Goal: Information Seeking & Learning: Learn about a topic

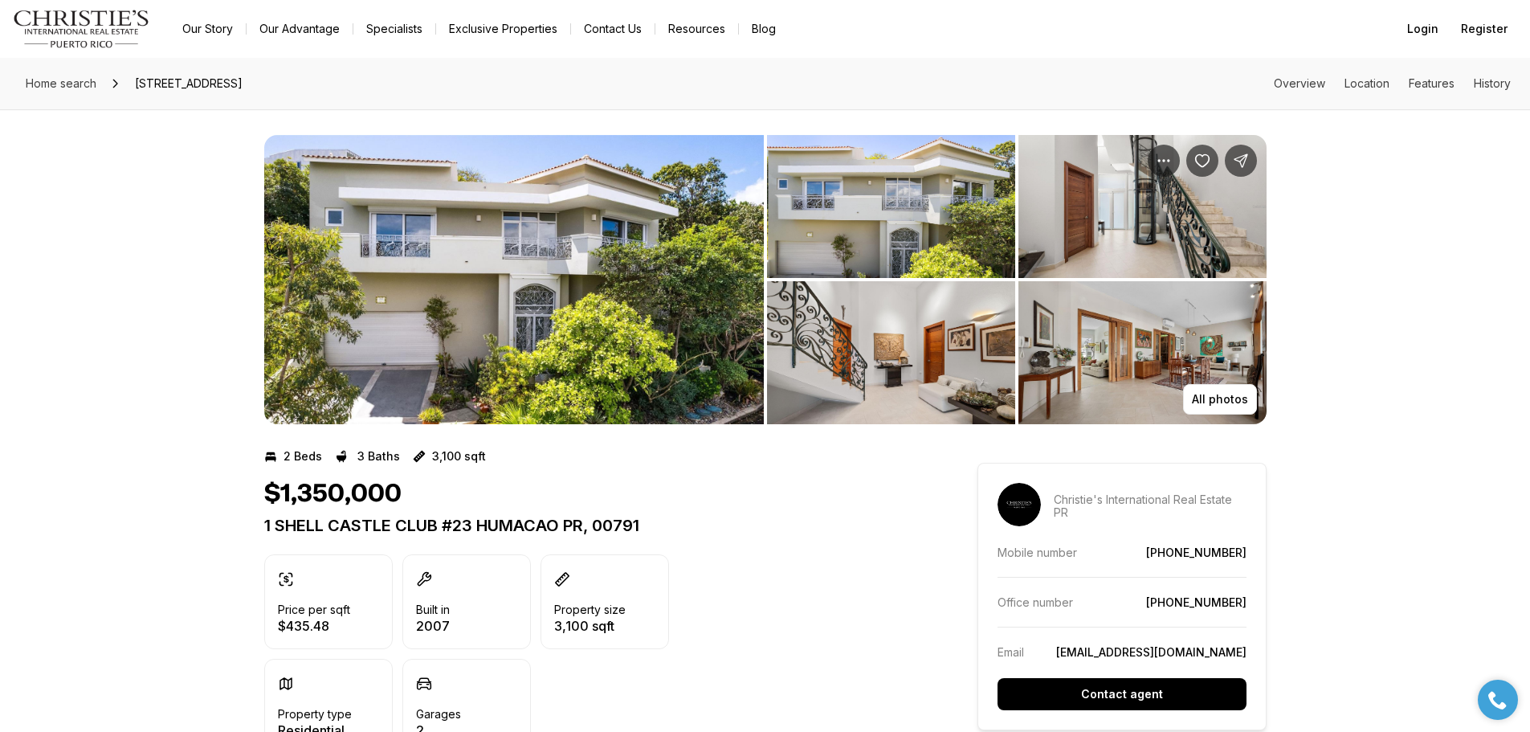
click at [1113, 310] on img "View image gallery" at bounding box center [1142, 352] width 248 height 143
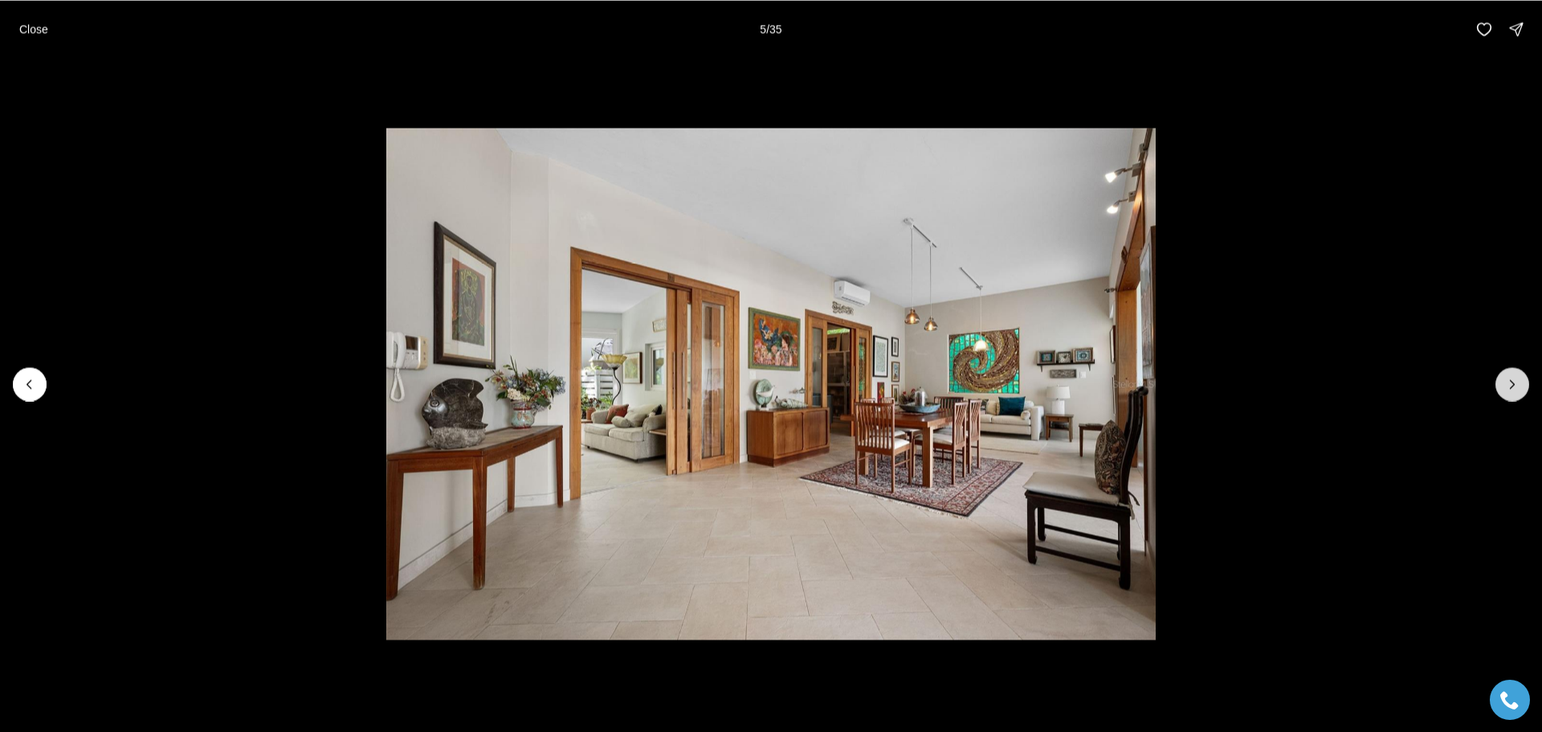
click at [1510, 396] on button "Next slide" at bounding box center [1513, 384] width 34 height 34
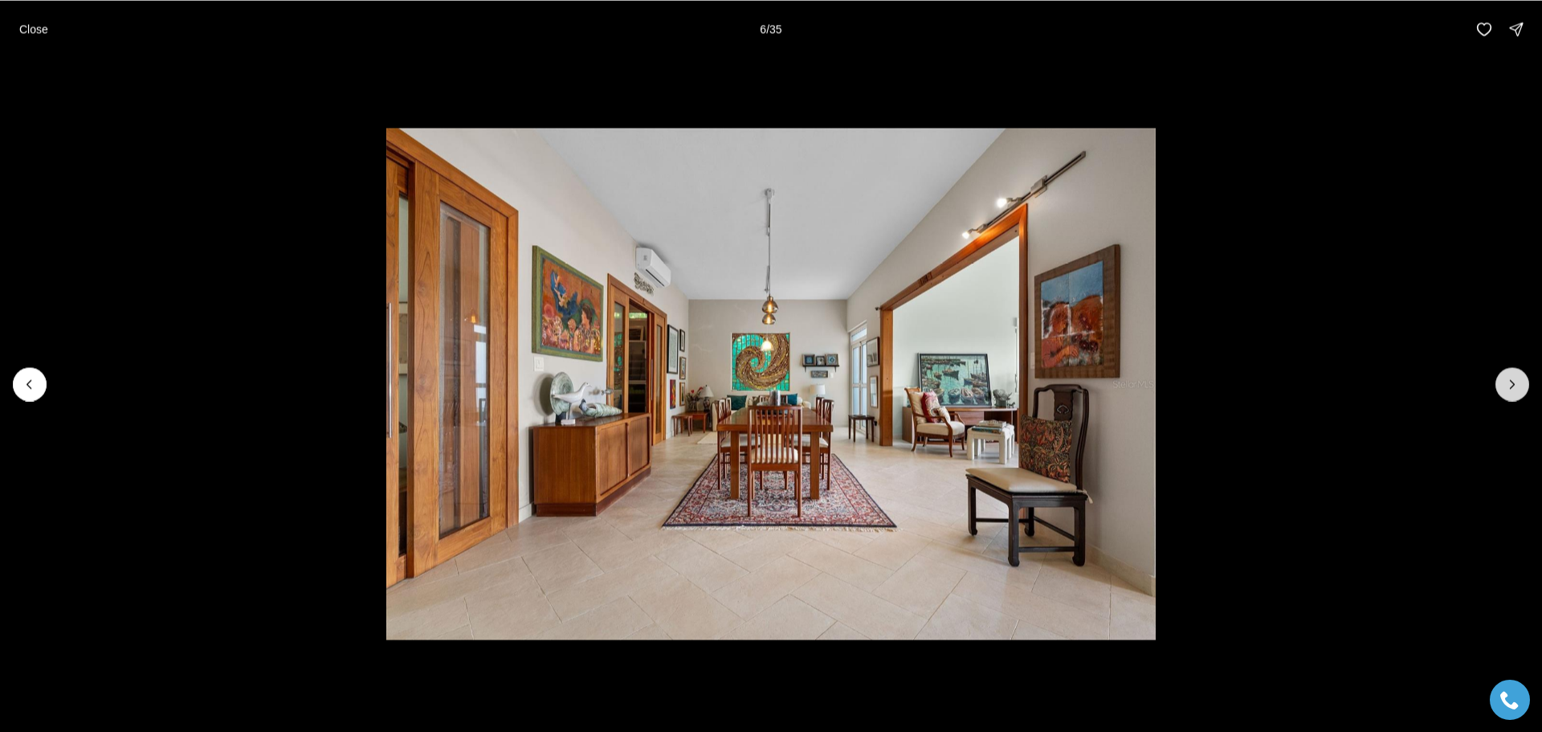
click at [1509, 396] on button "Next slide" at bounding box center [1513, 384] width 34 height 34
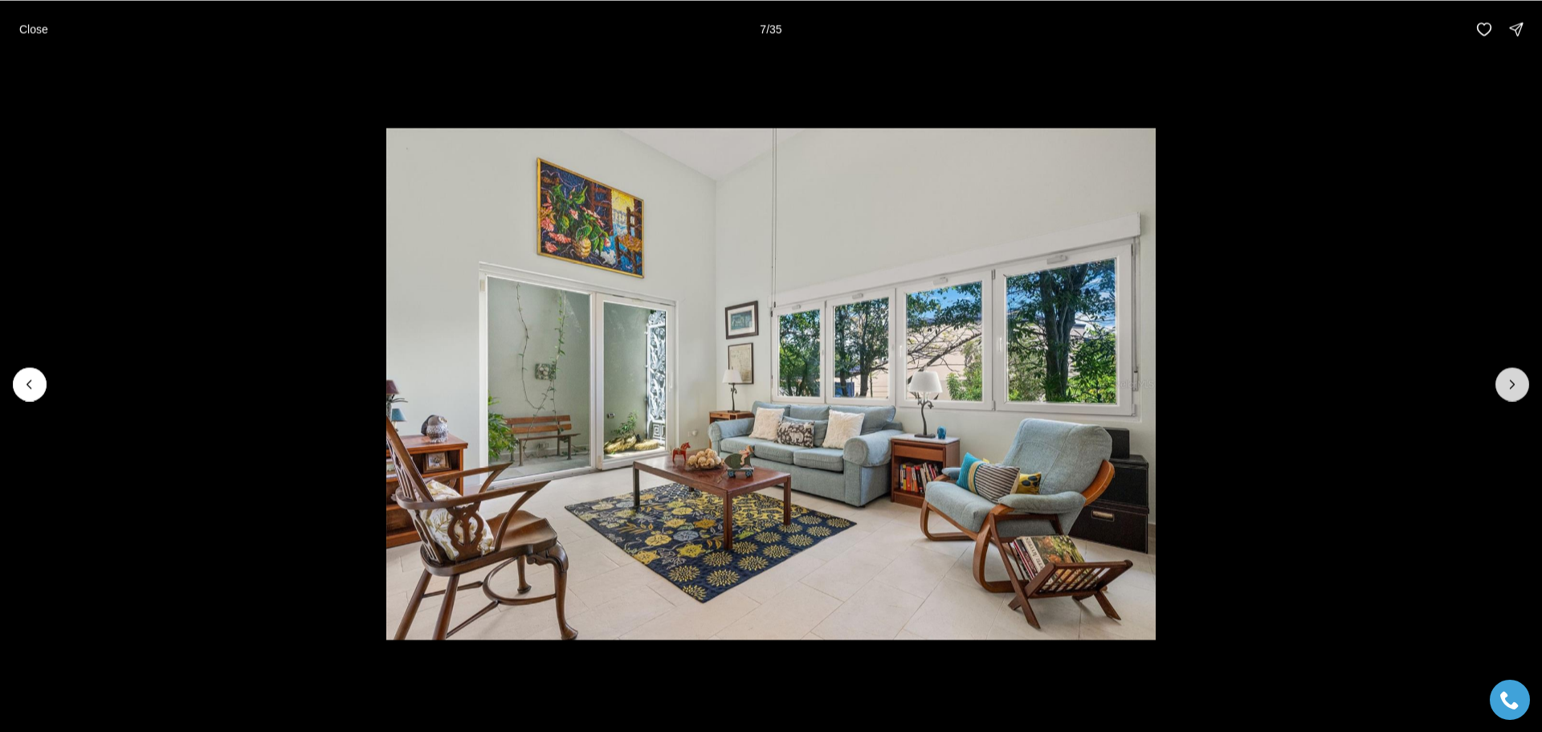
click at [1509, 396] on button "Next slide" at bounding box center [1513, 384] width 34 height 34
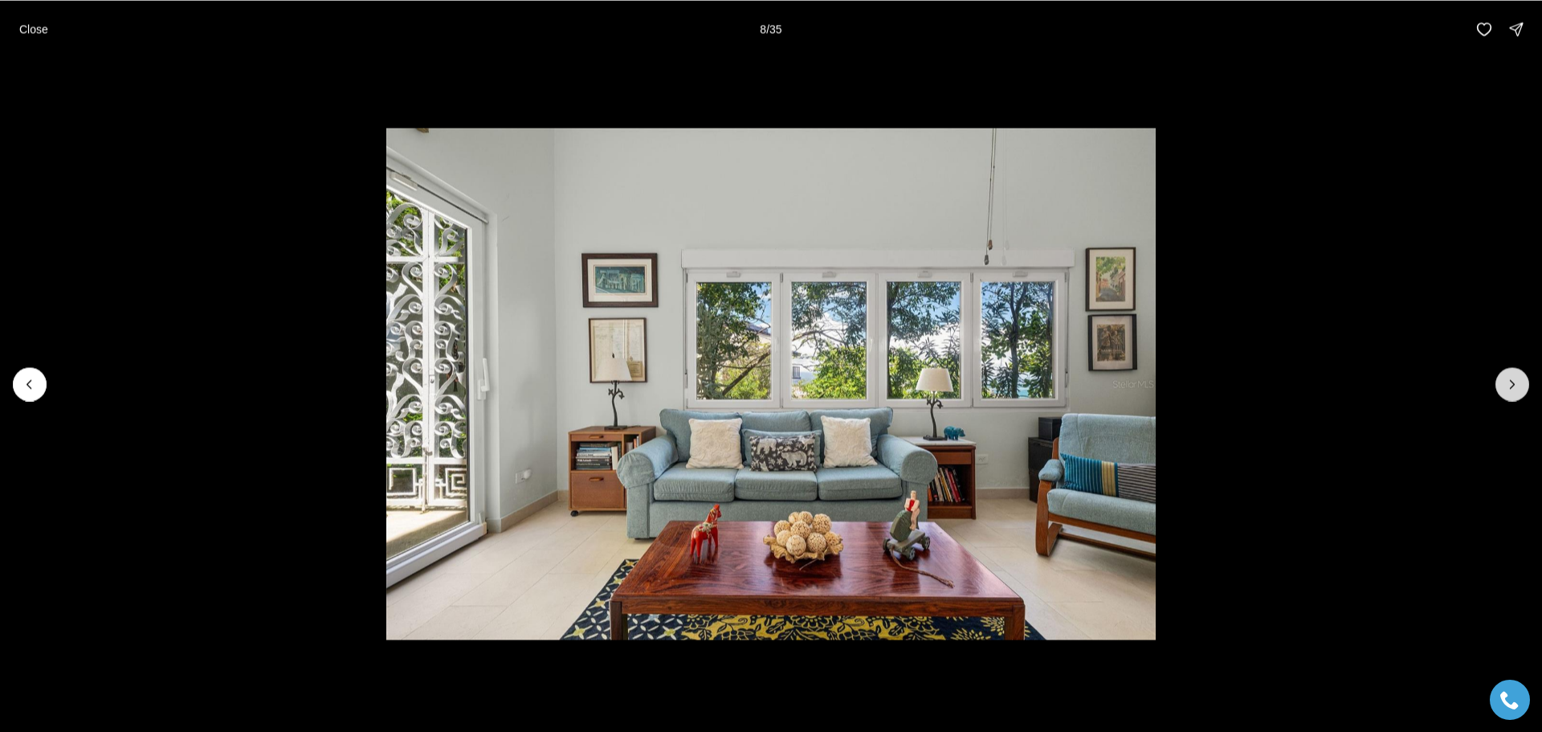
click at [1509, 396] on button "Next slide" at bounding box center [1513, 384] width 34 height 34
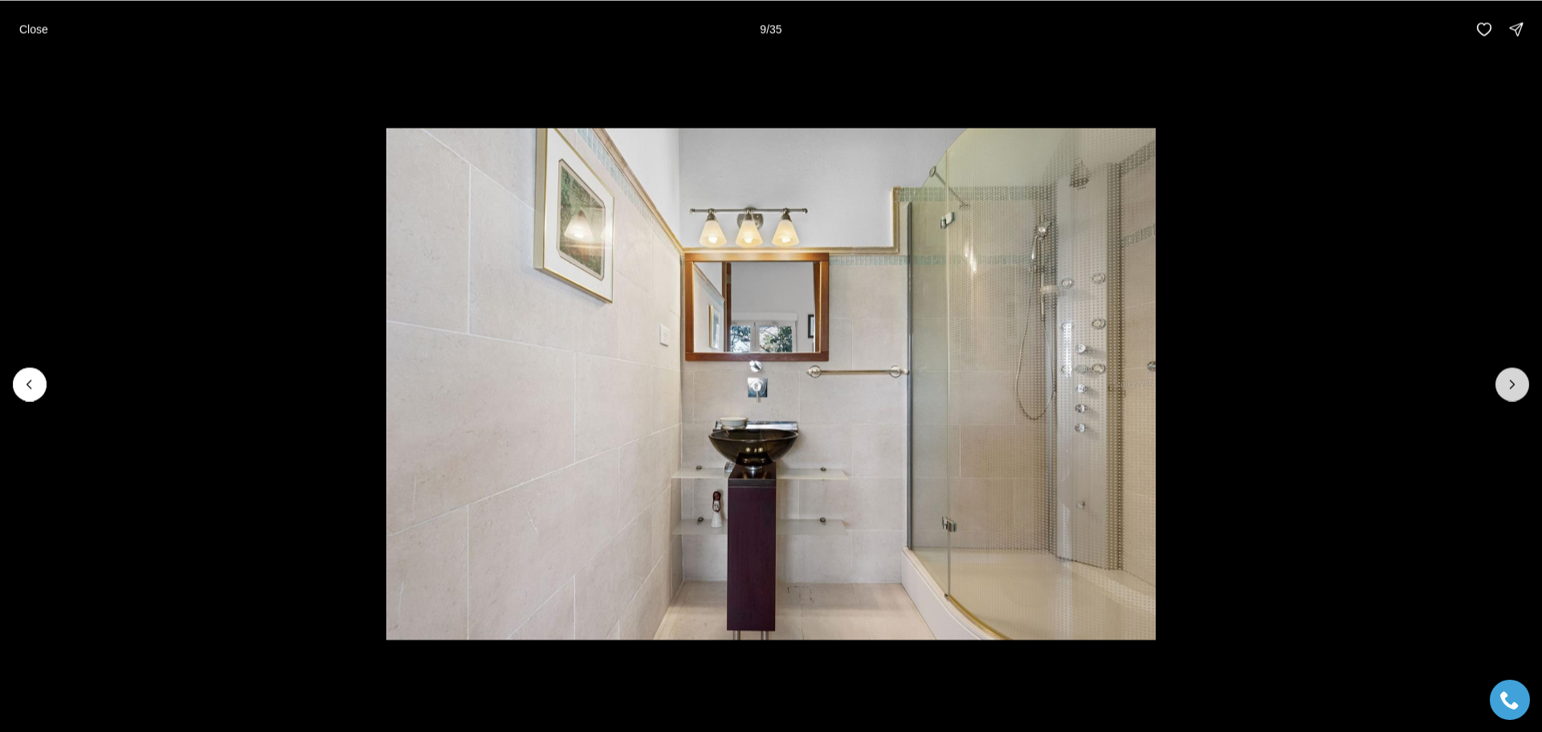
click at [1509, 396] on button "Next slide" at bounding box center [1513, 384] width 34 height 34
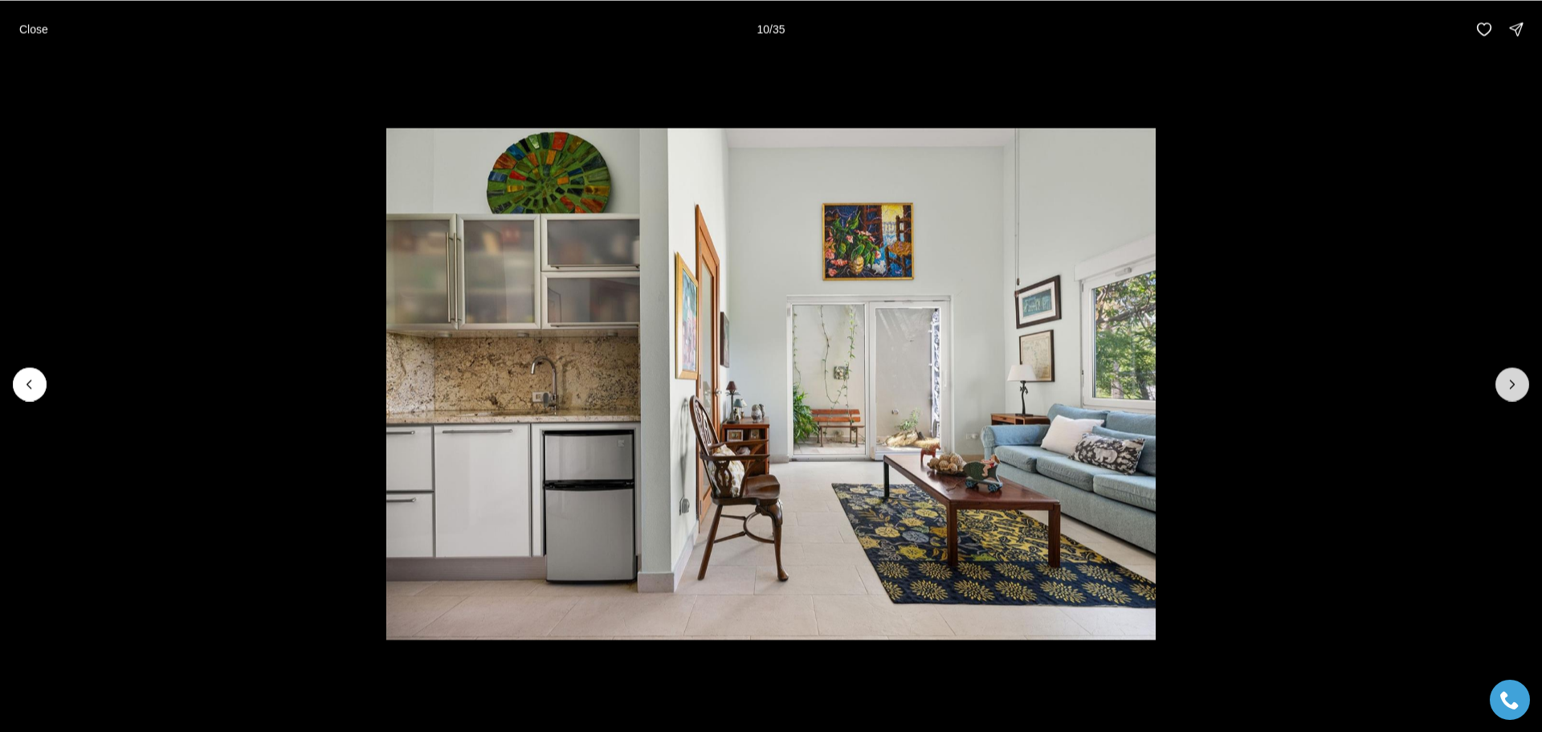
click at [1509, 396] on button "Next slide" at bounding box center [1513, 384] width 34 height 34
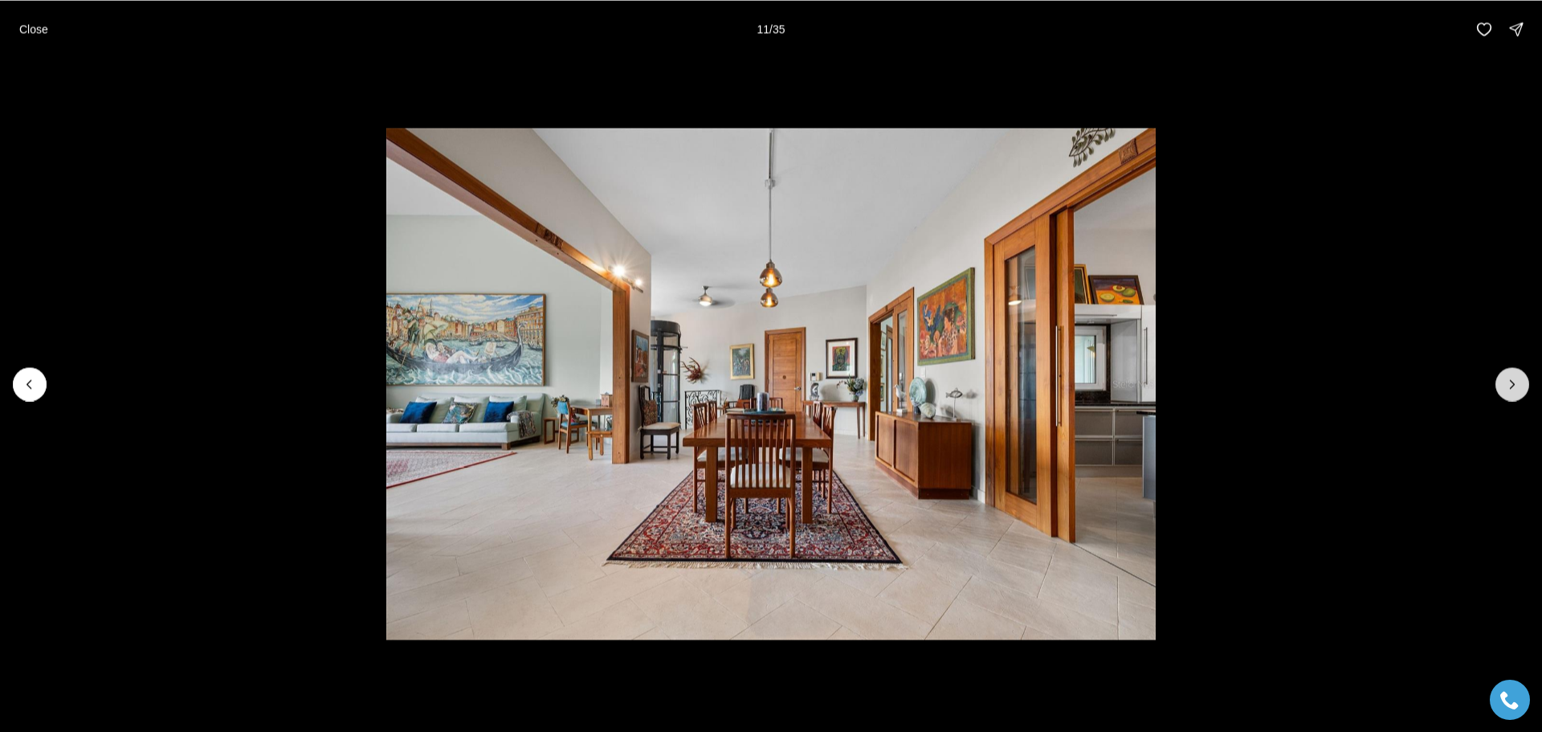
click at [1509, 396] on button "Next slide" at bounding box center [1513, 384] width 34 height 34
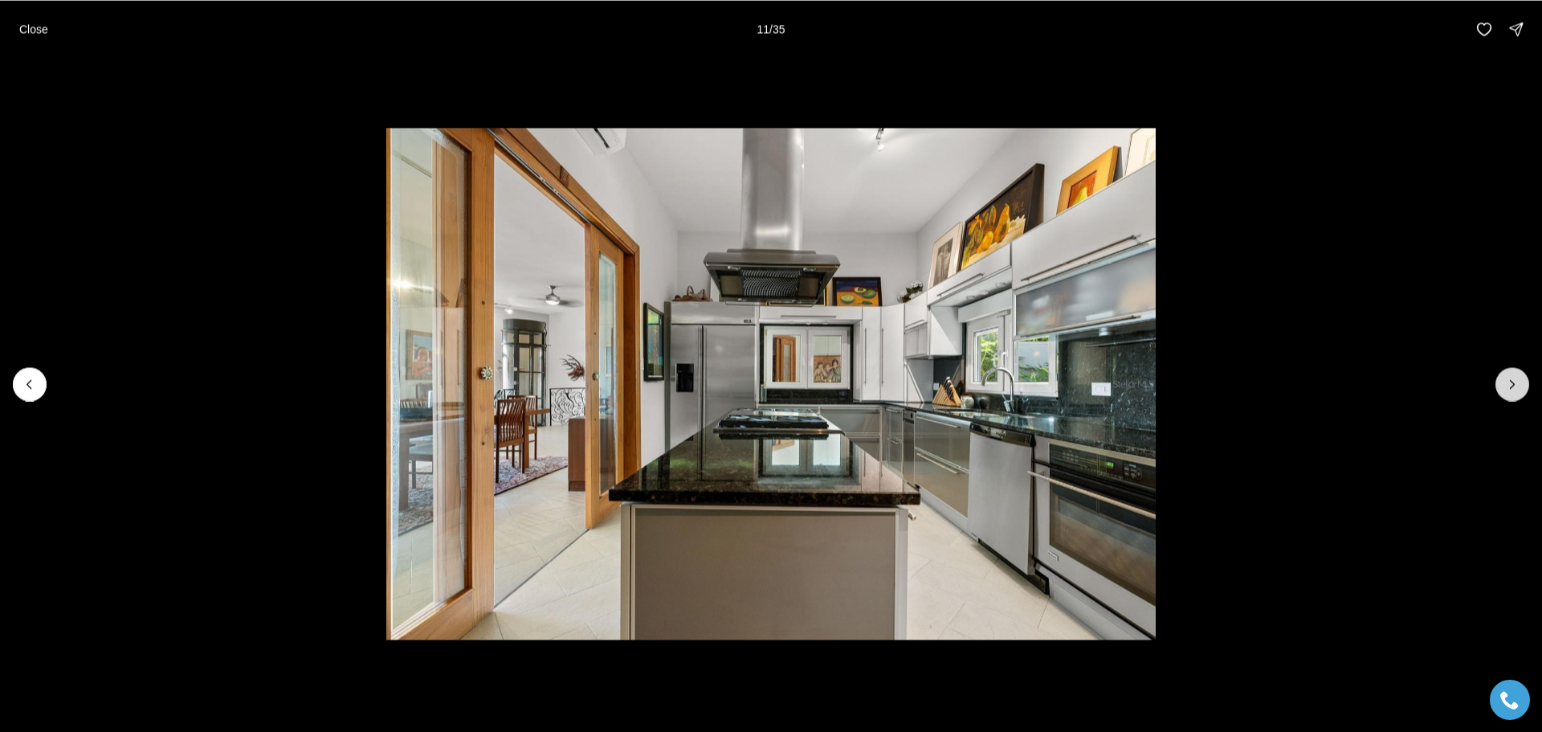
click at [1509, 396] on button "Next slide" at bounding box center [1513, 384] width 34 height 34
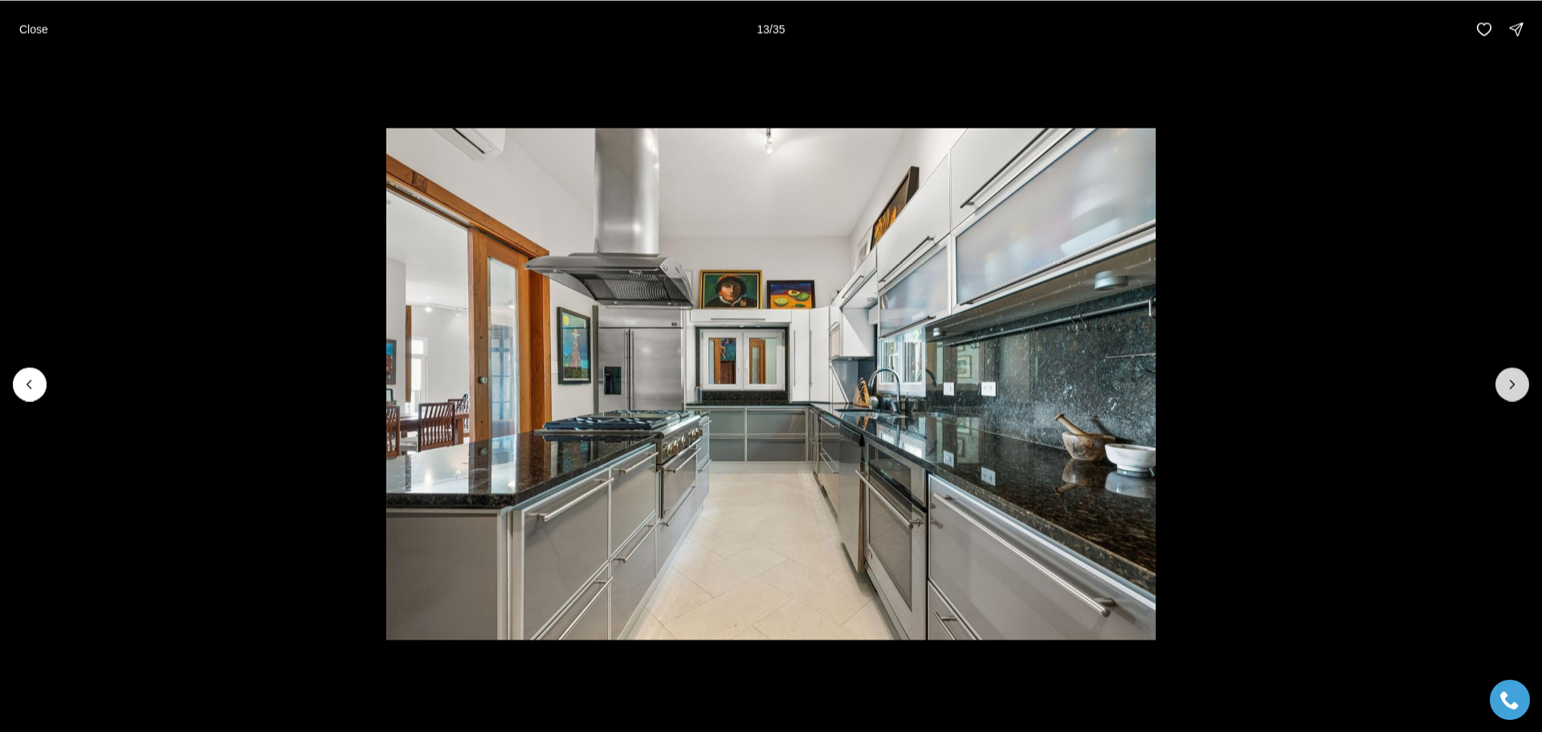
click at [1509, 396] on button "Next slide" at bounding box center [1513, 384] width 34 height 34
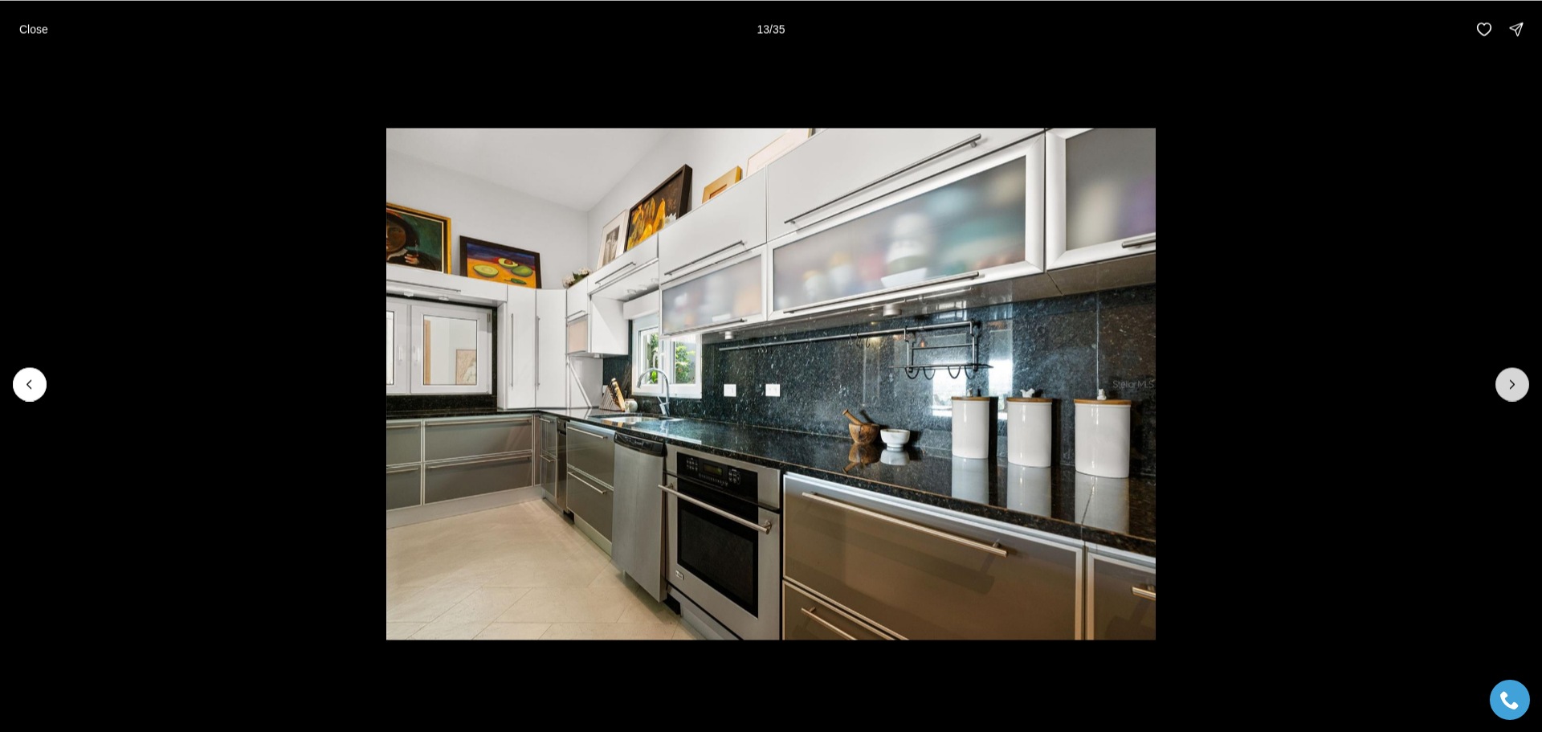
click at [1509, 396] on button "Next slide" at bounding box center [1513, 384] width 34 height 34
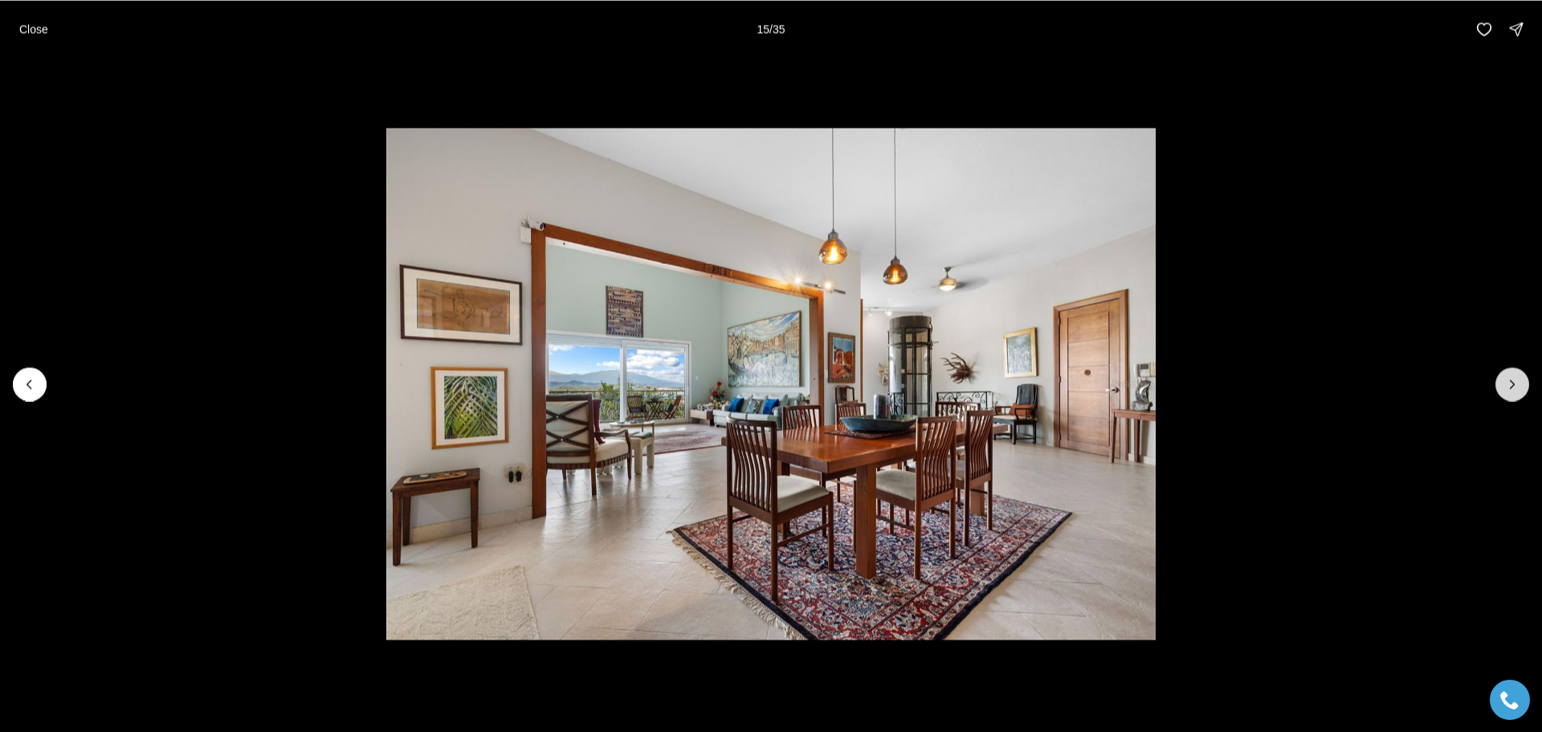
click at [1509, 396] on button "Next slide" at bounding box center [1513, 384] width 34 height 34
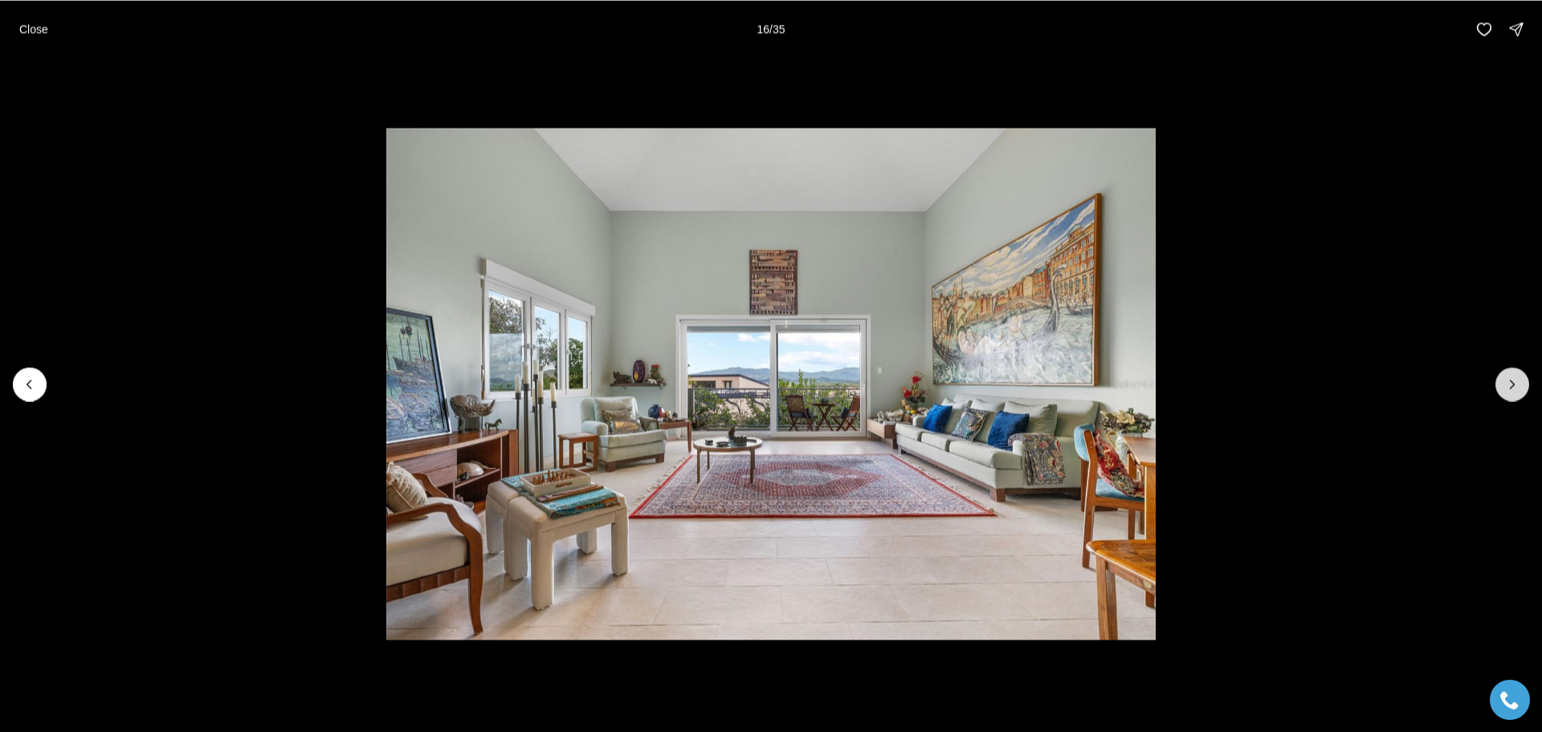
click at [1509, 396] on button "Next slide" at bounding box center [1513, 384] width 34 height 34
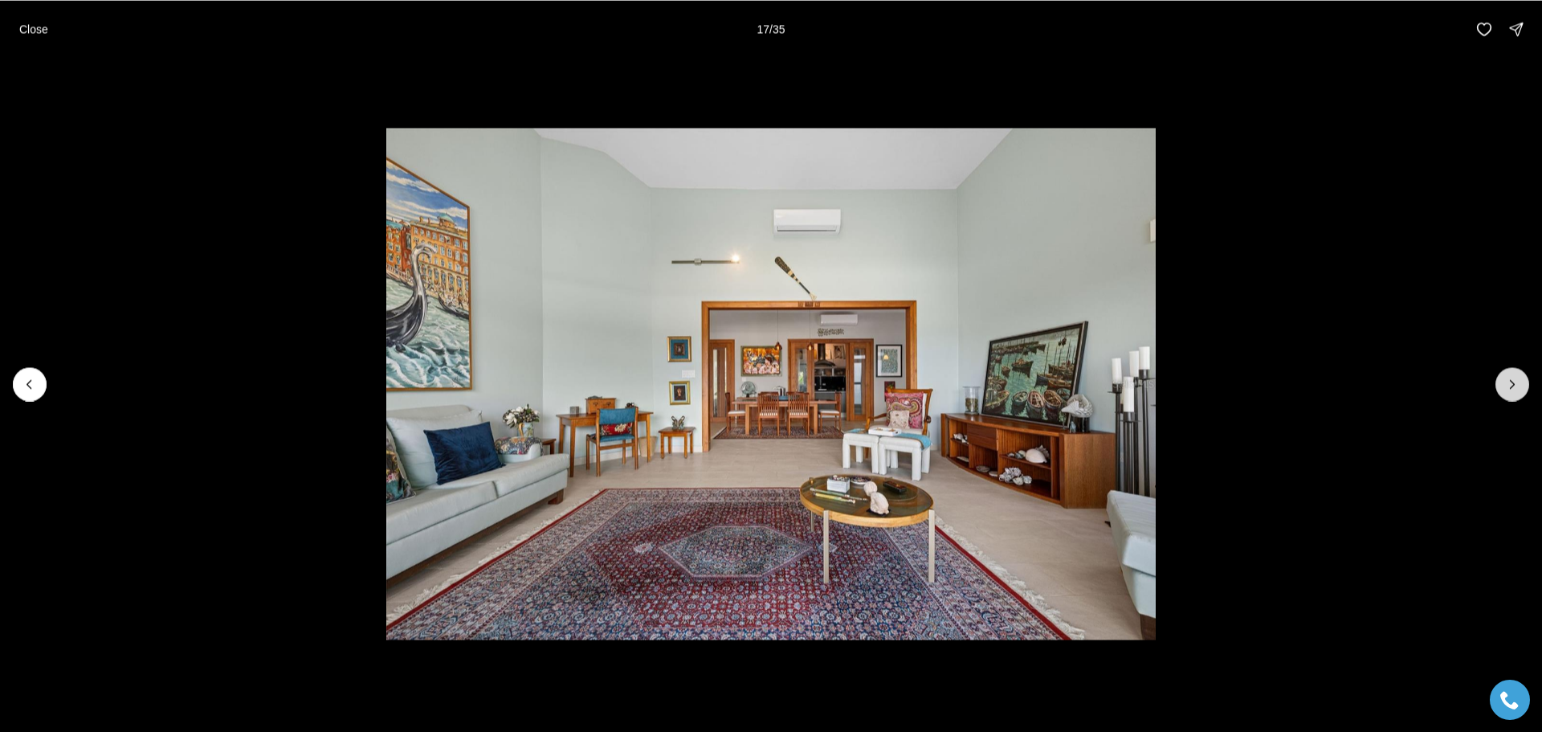
click at [1509, 396] on button "Next slide" at bounding box center [1513, 384] width 34 height 34
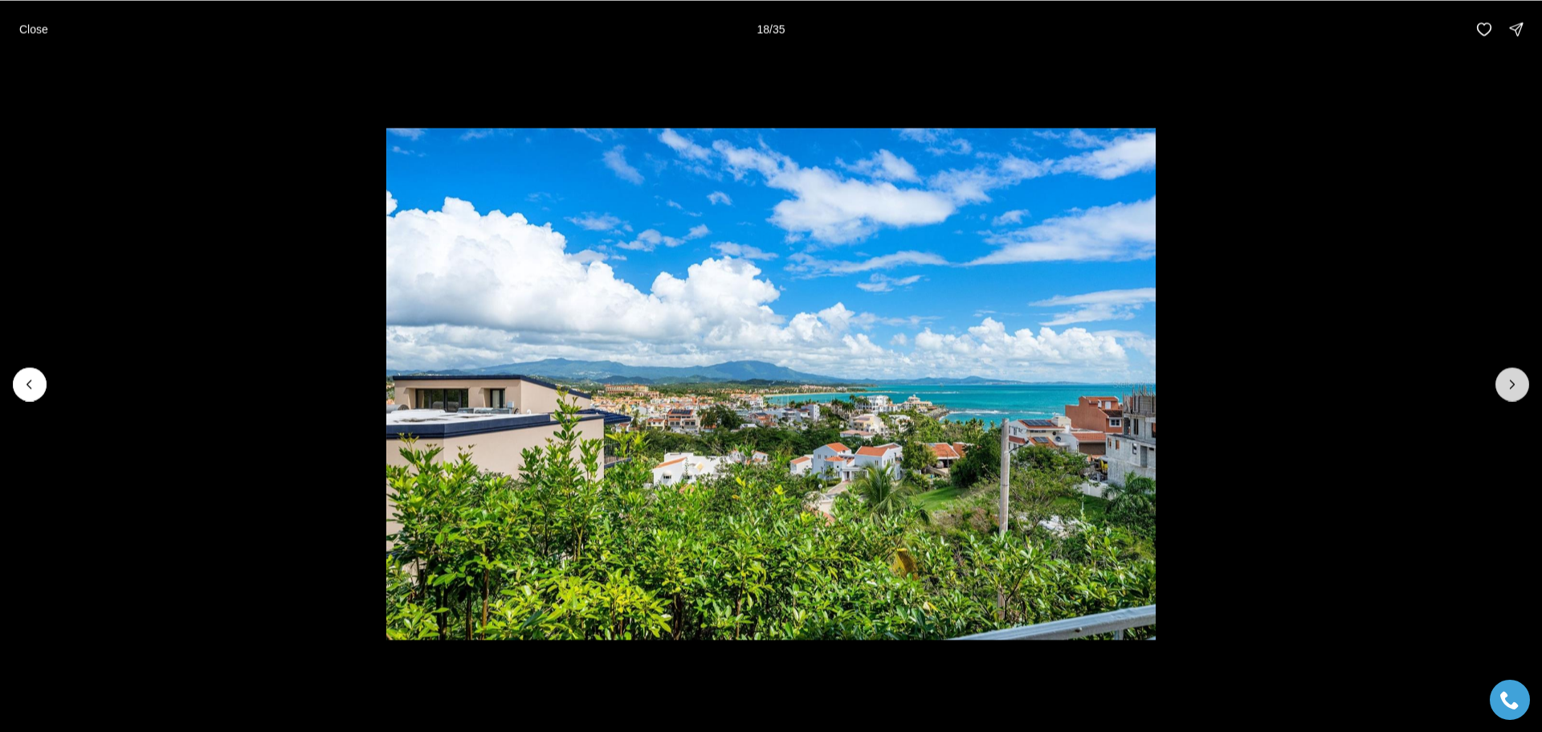
click at [1509, 396] on button "Next slide" at bounding box center [1513, 384] width 34 height 34
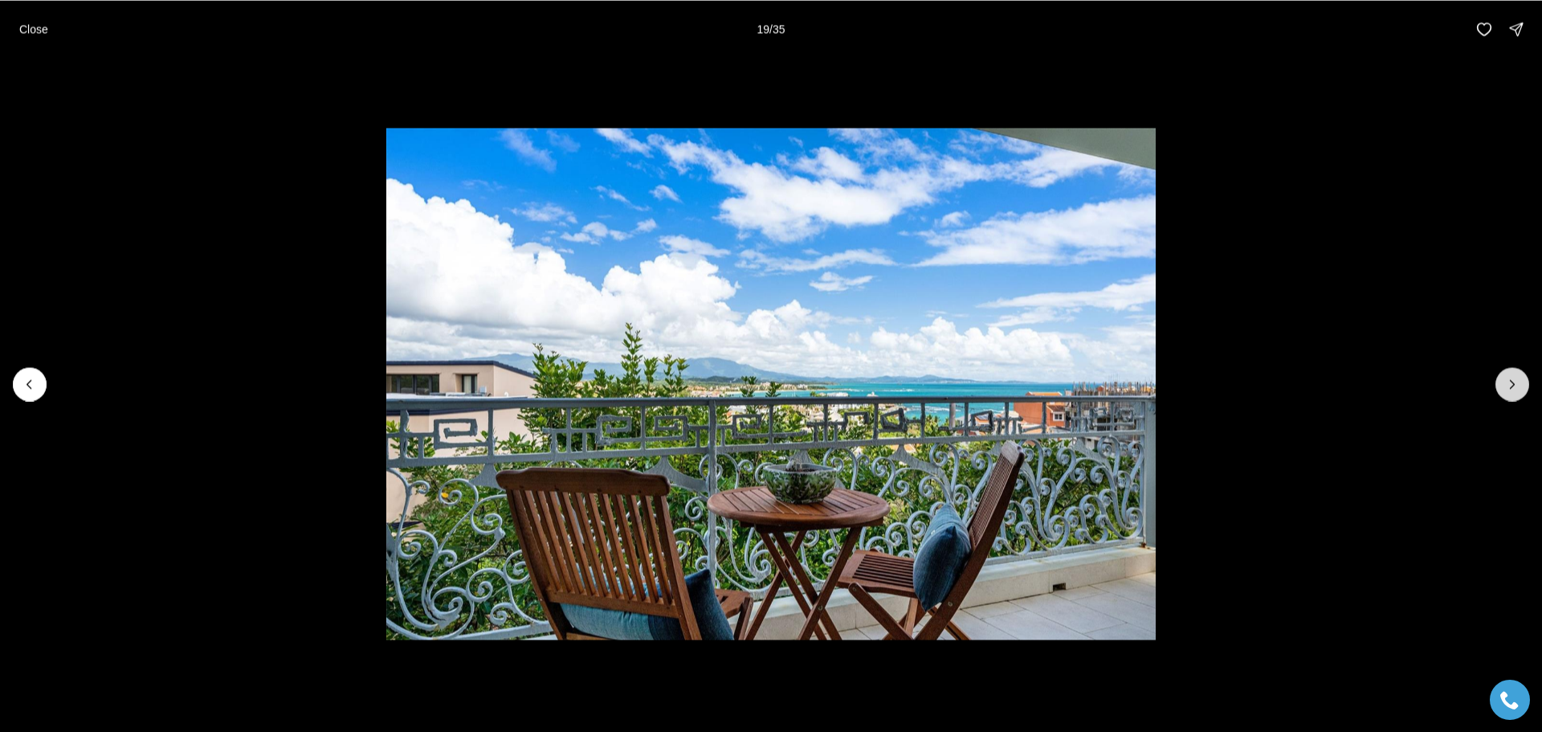
click at [1509, 396] on button "Next slide" at bounding box center [1513, 384] width 34 height 34
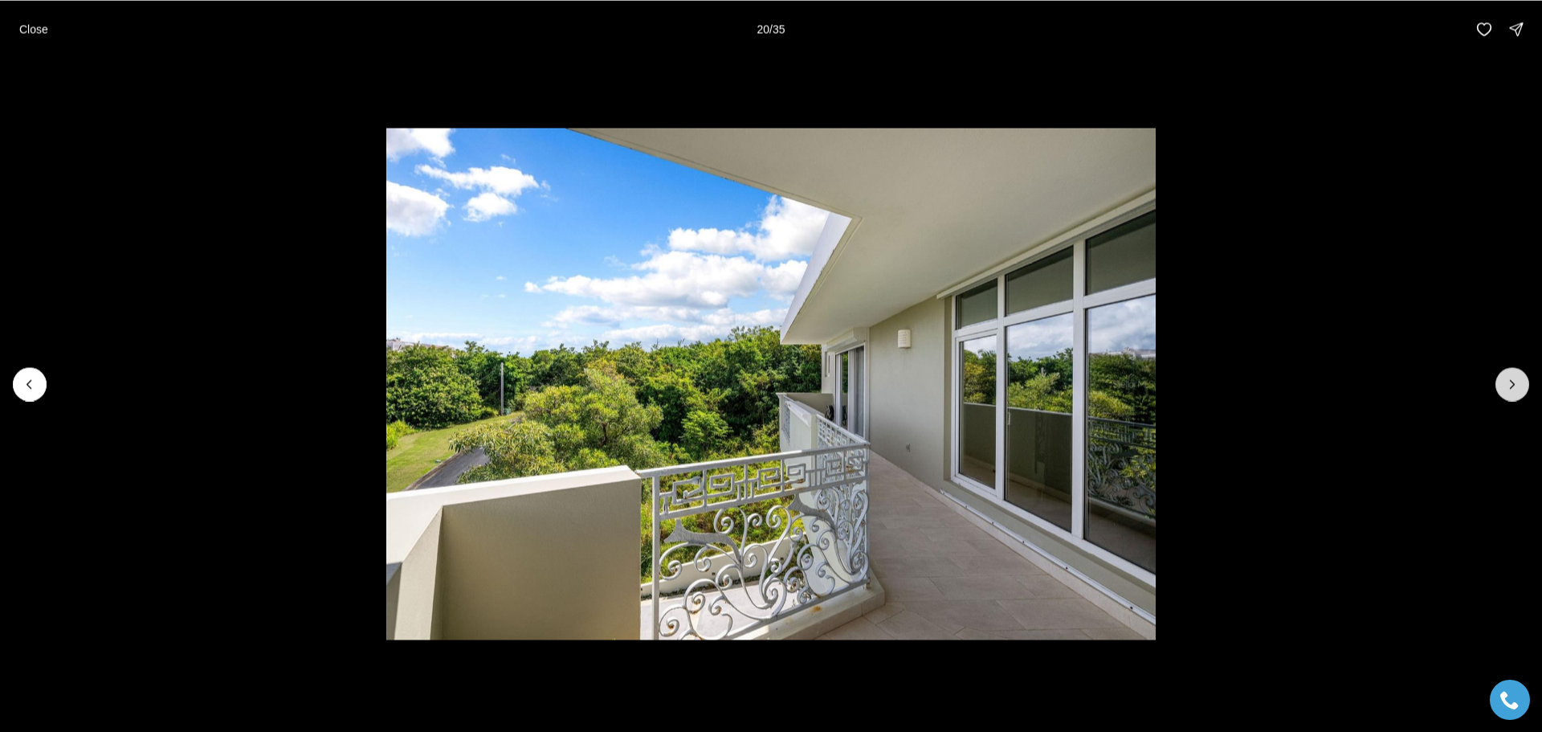
click at [1509, 396] on button "Next slide" at bounding box center [1513, 384] width 34 height 34
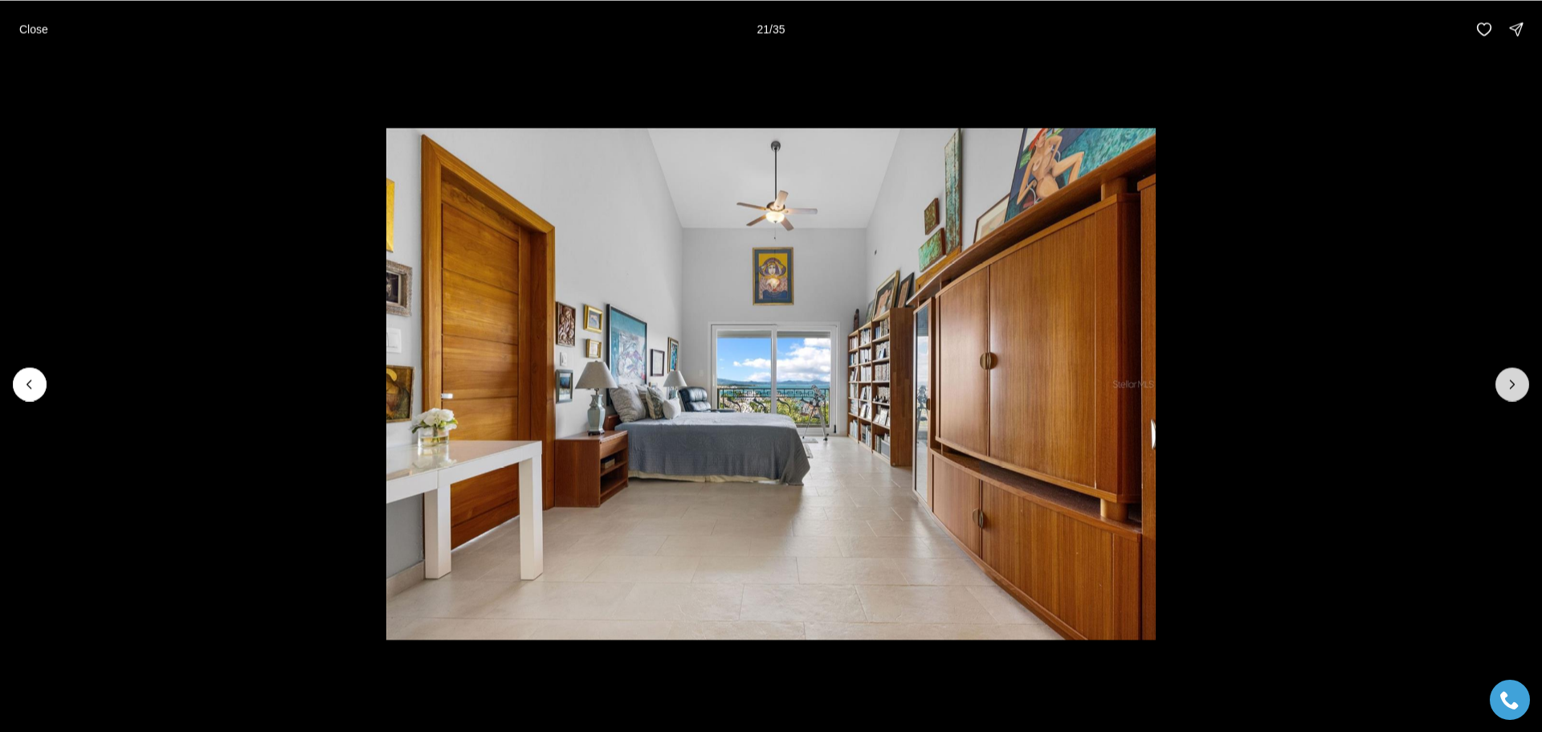
click at [1509, 396] on button "Next slide" at bounding box center [1513, 384] width 34 height 34
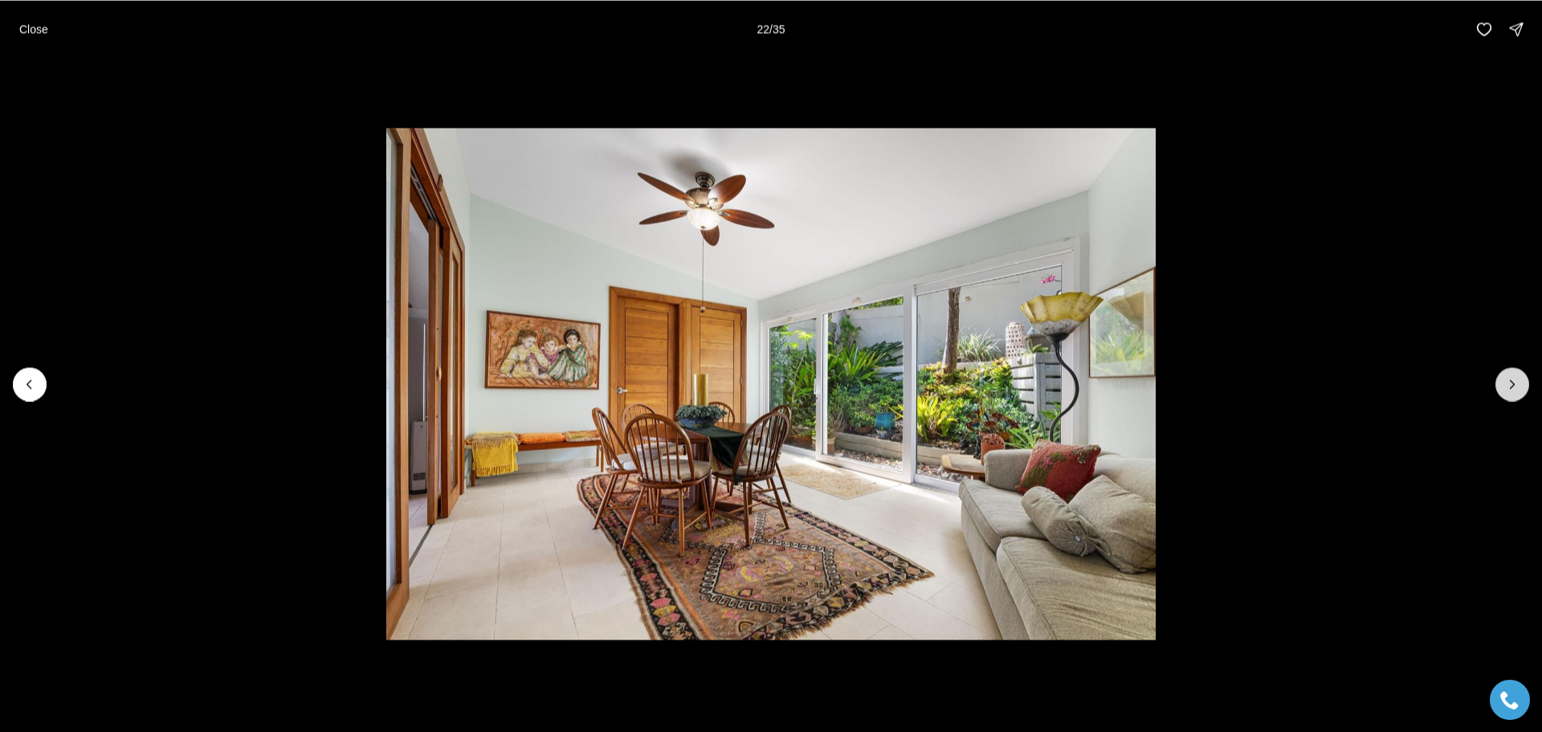
click at [1509, 396] on button "Next slide" at bounding box center [1513, 384] width 34 height 34
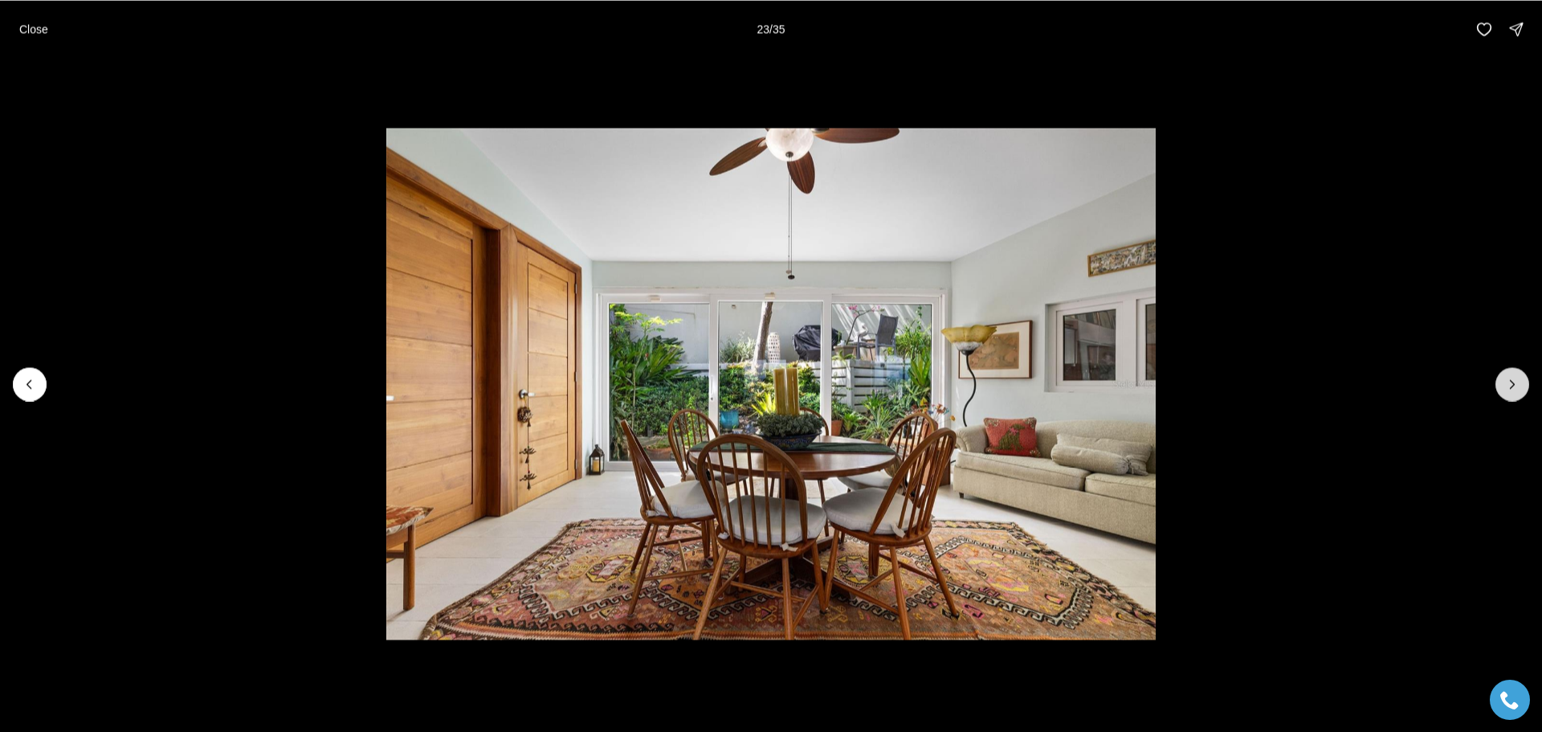
click at [1509, 396] on button "Next slide" at bounding box center [1513, 384] width 34 height 34
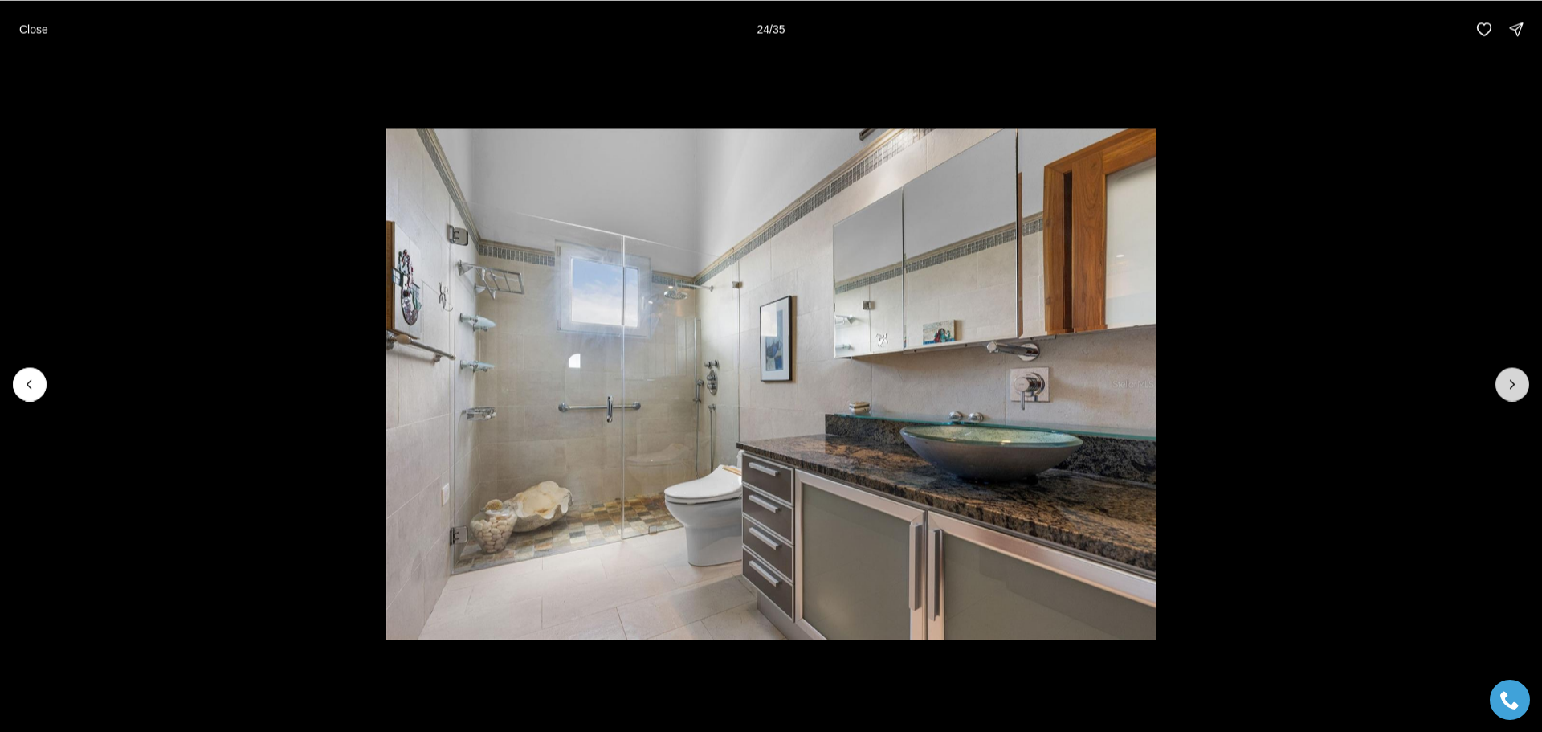
click at [1509, 396] on button "Next slide" at bounding box center [1513, 384] width 34 height 34
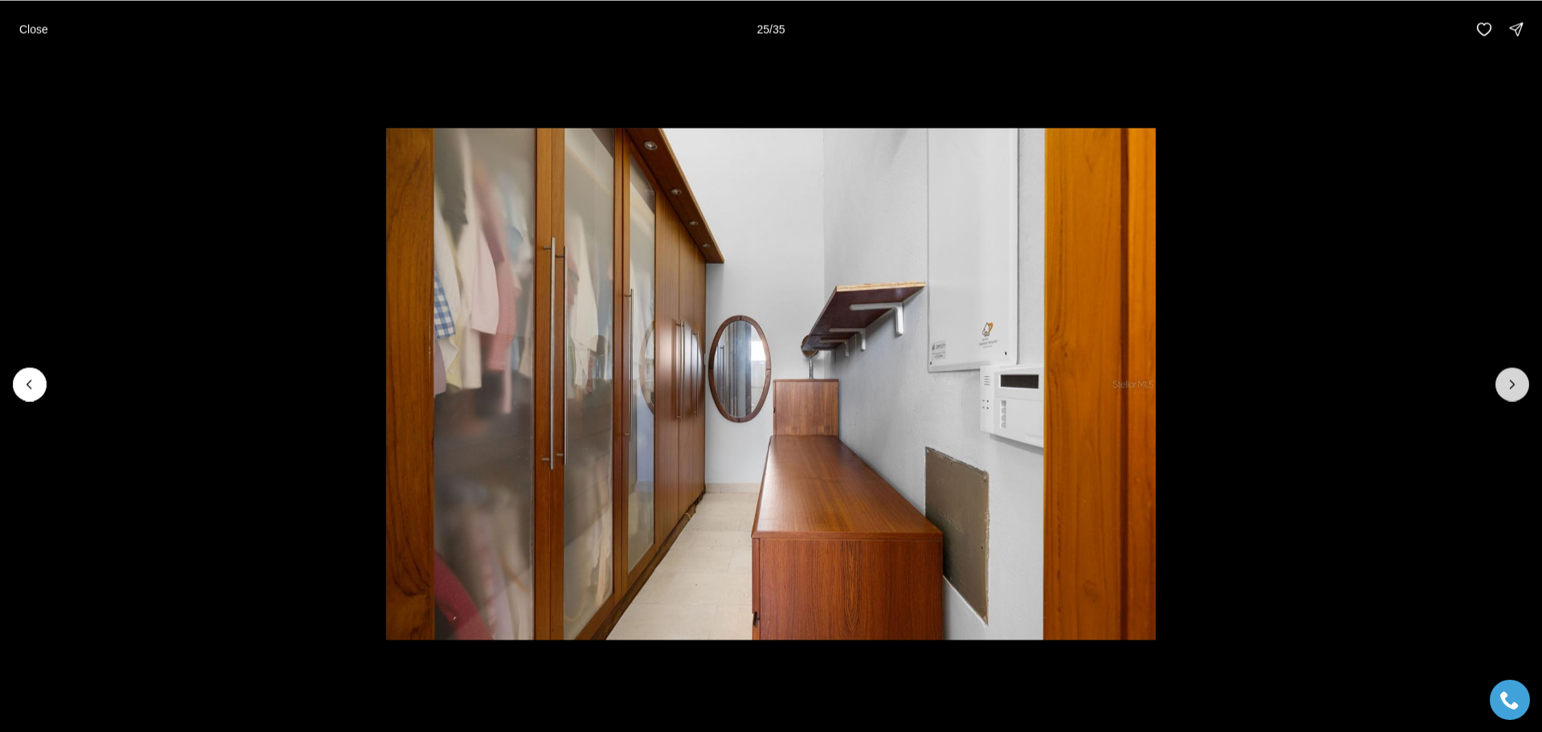
click at [1509, 396] on button "Next slide" at bounding box center [1513, 384] width 34 height 34
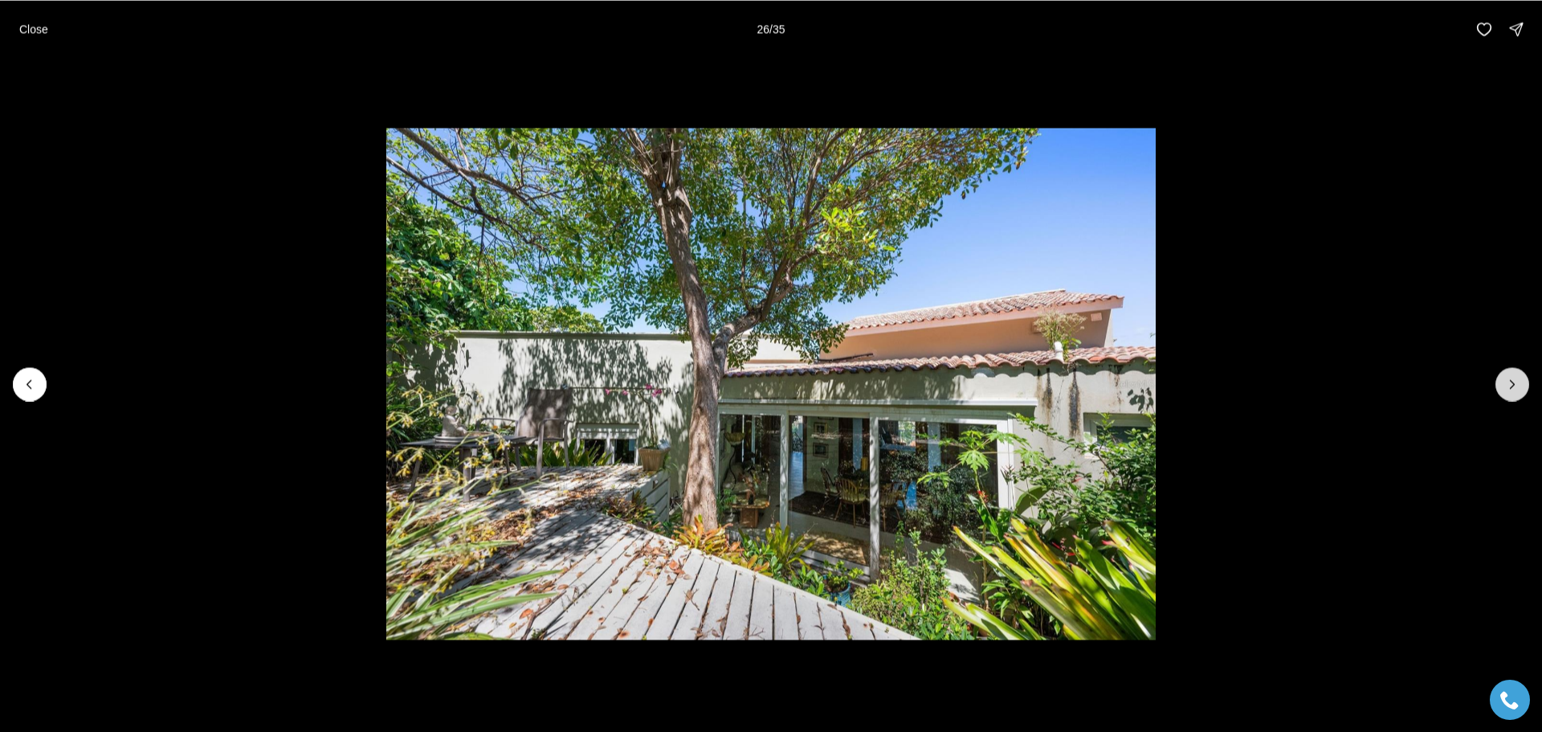
click at [1509, 396] on button "Next slide" at bounding box center [1513, 384] width 34 height 34
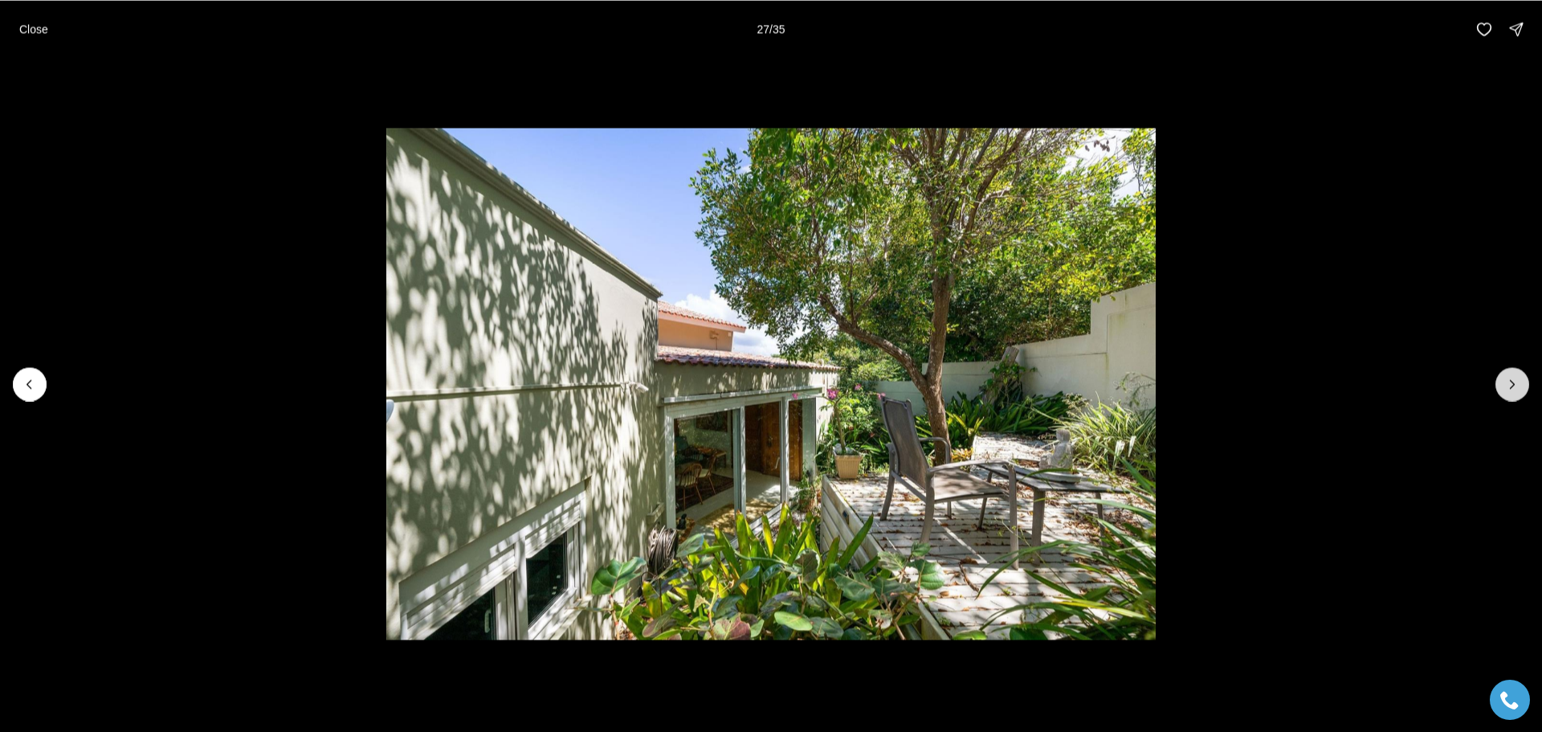
click at [1509, 396] on button "Next slide" at bounding box center [1513, 384] width 34 height 34
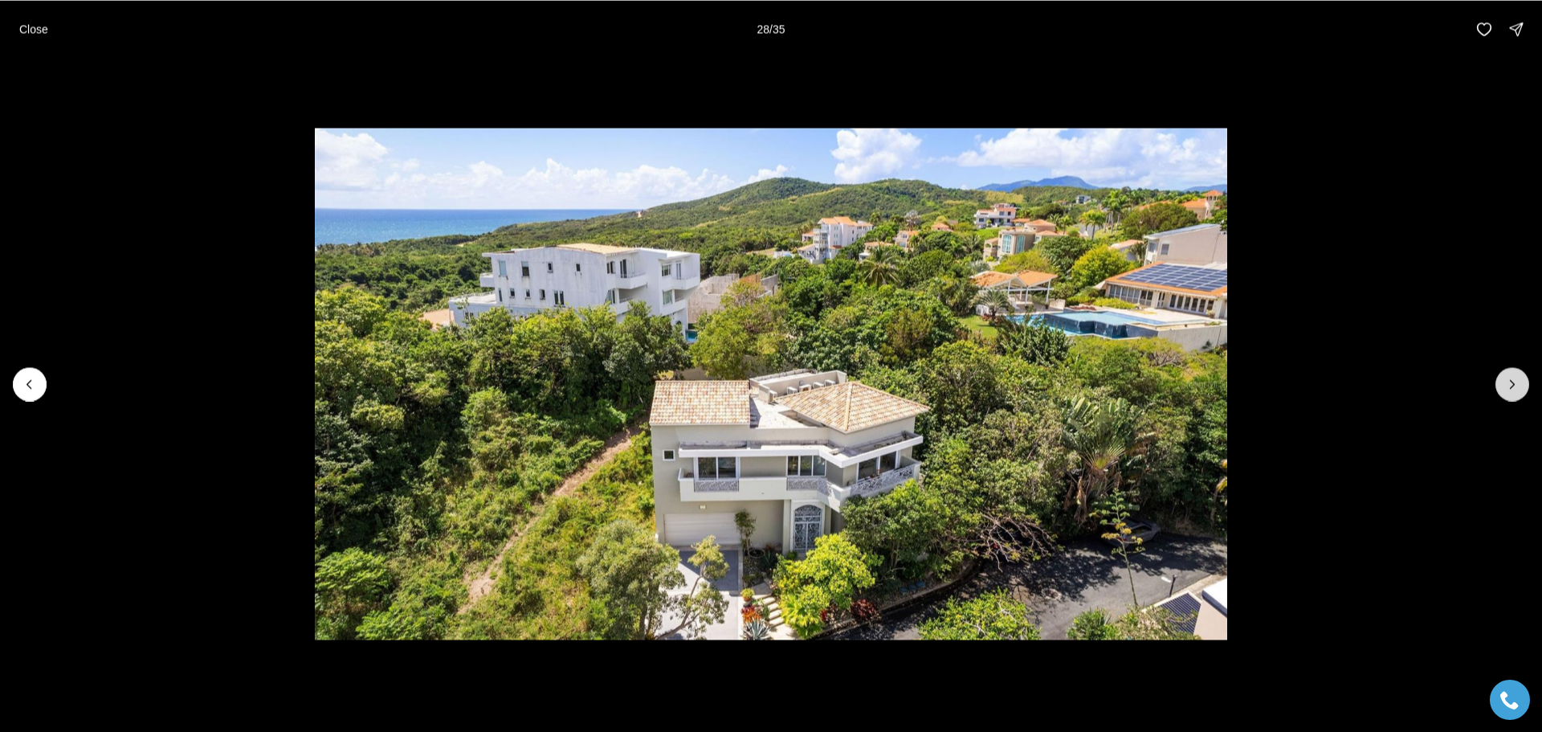
click at [1509, 396] on button "Next slide" at bounding box center [1513, 384] width 34 height 34
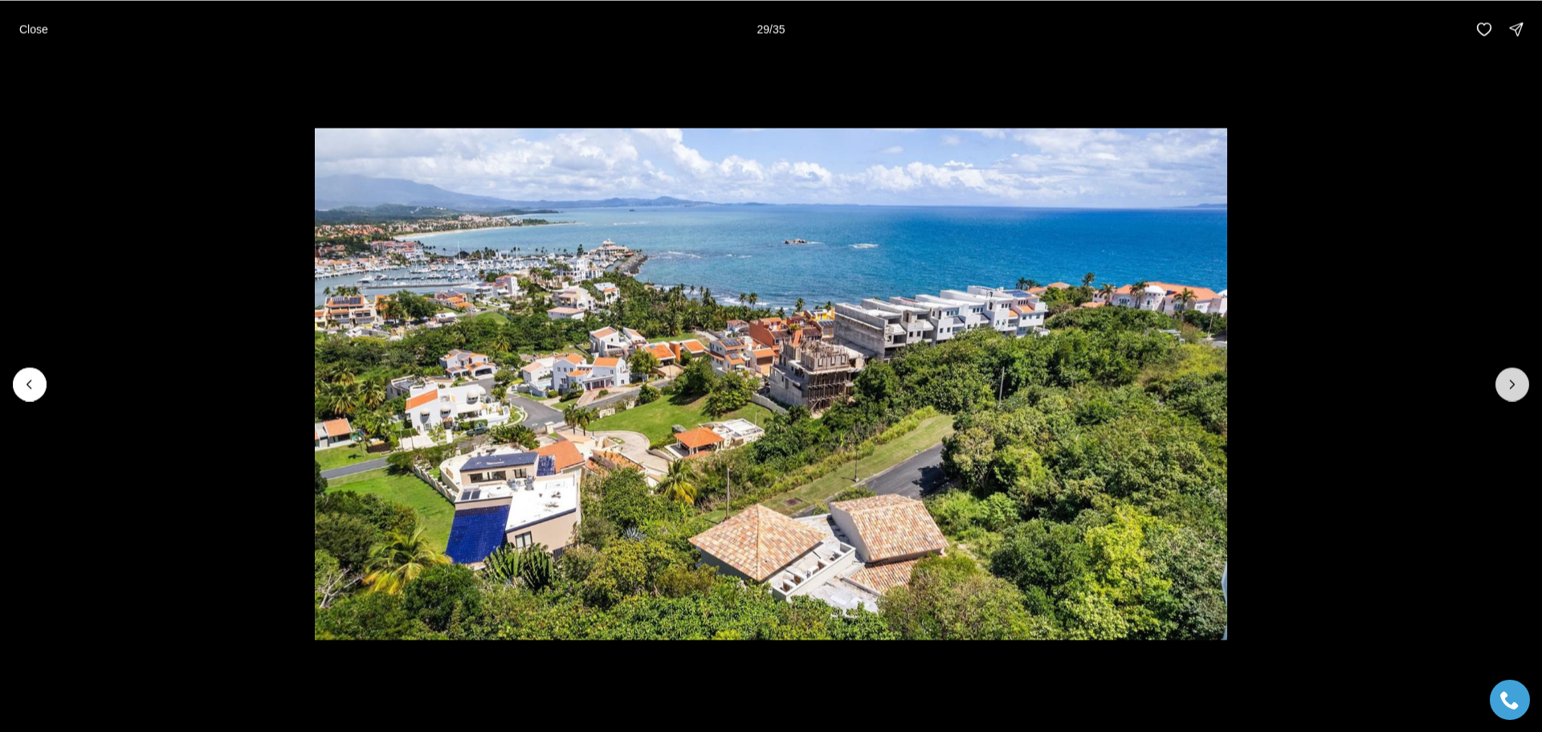
click at [1509, 396] on button "Next slide" at bounding box center [1513, 384] width 34 height 34
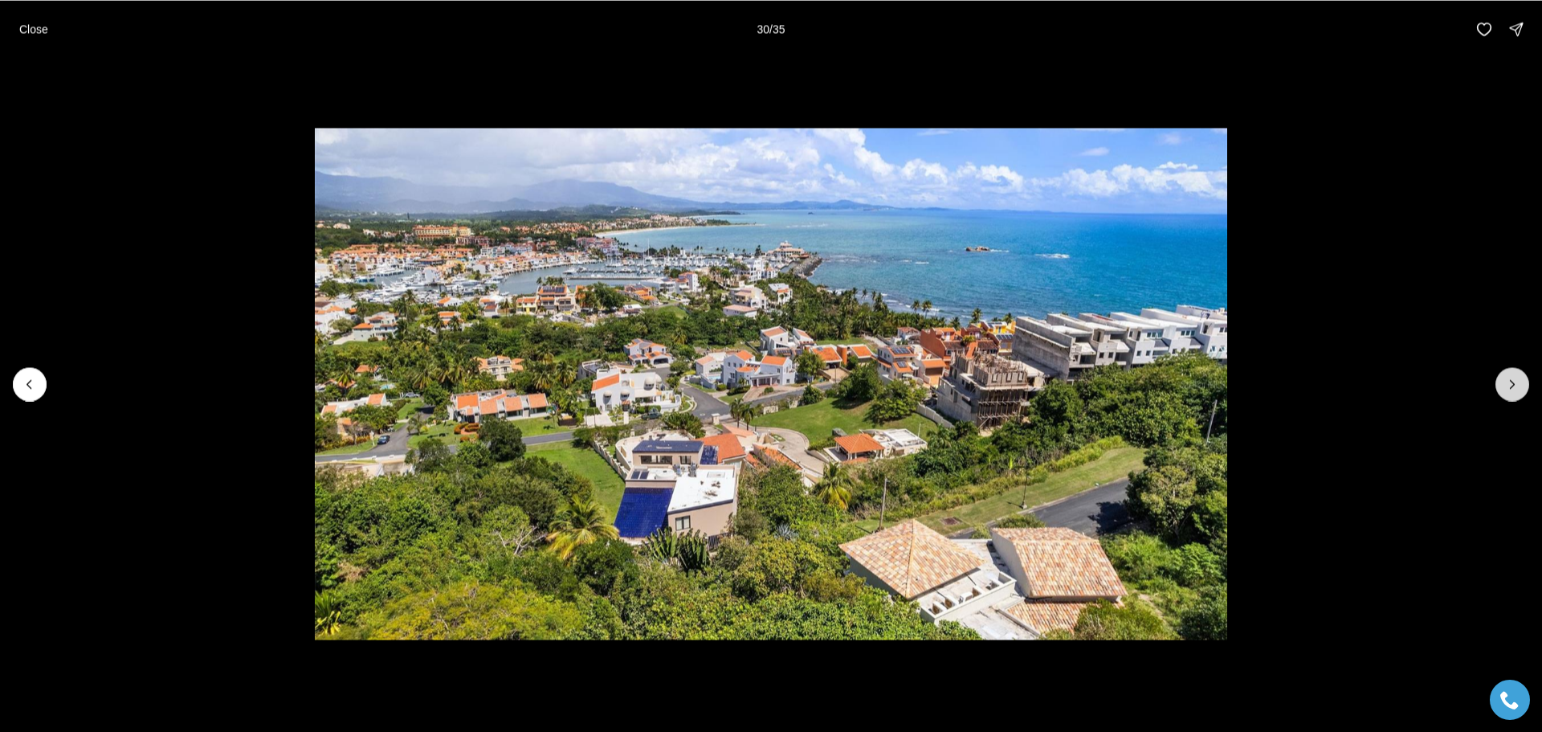
click at [1509, 396] on button "Next slide" at bounding box center [1513, 384] width 34 height 34
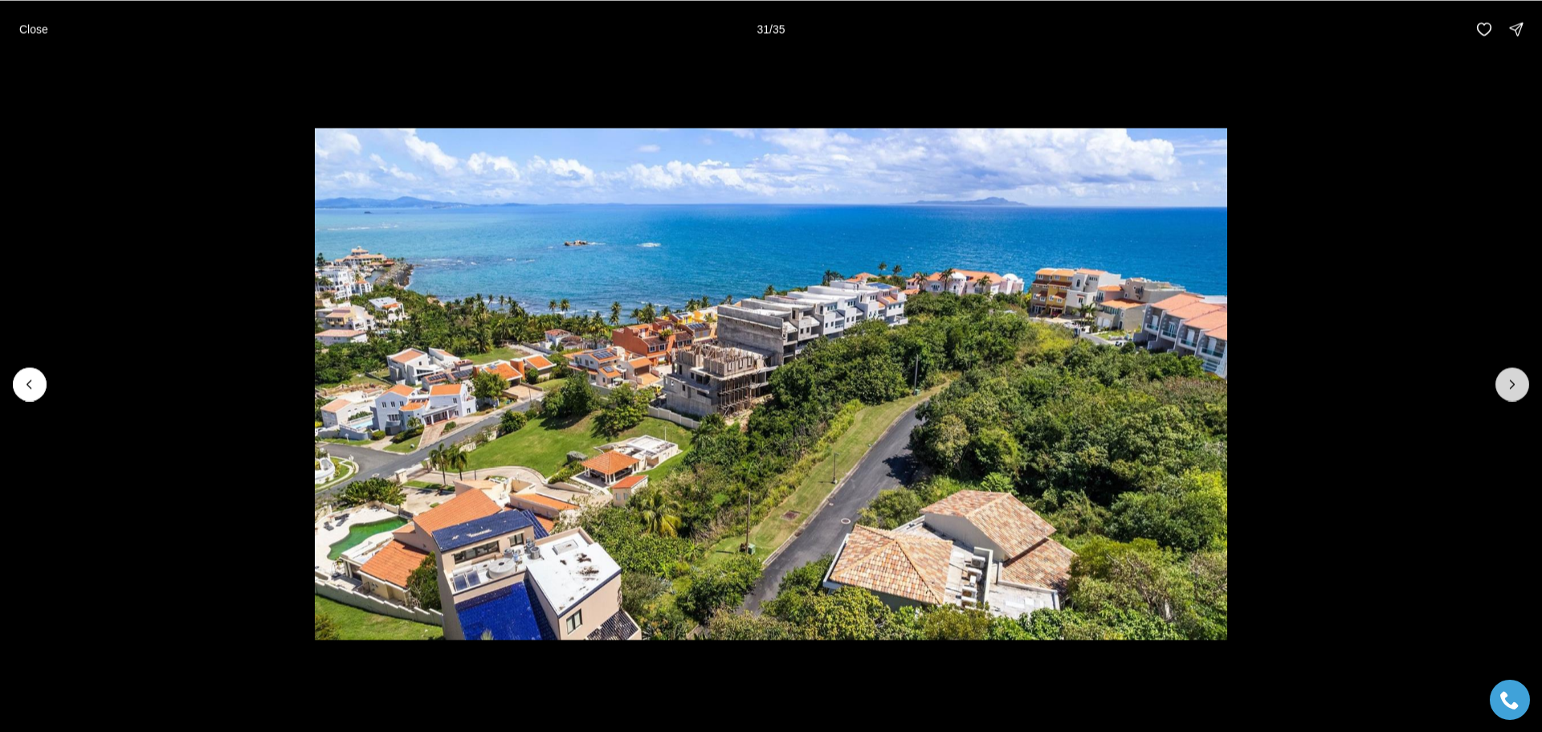
click at [1509, 396] on button "Next slide" at bounding box center [1513, 384] width 34 height 34
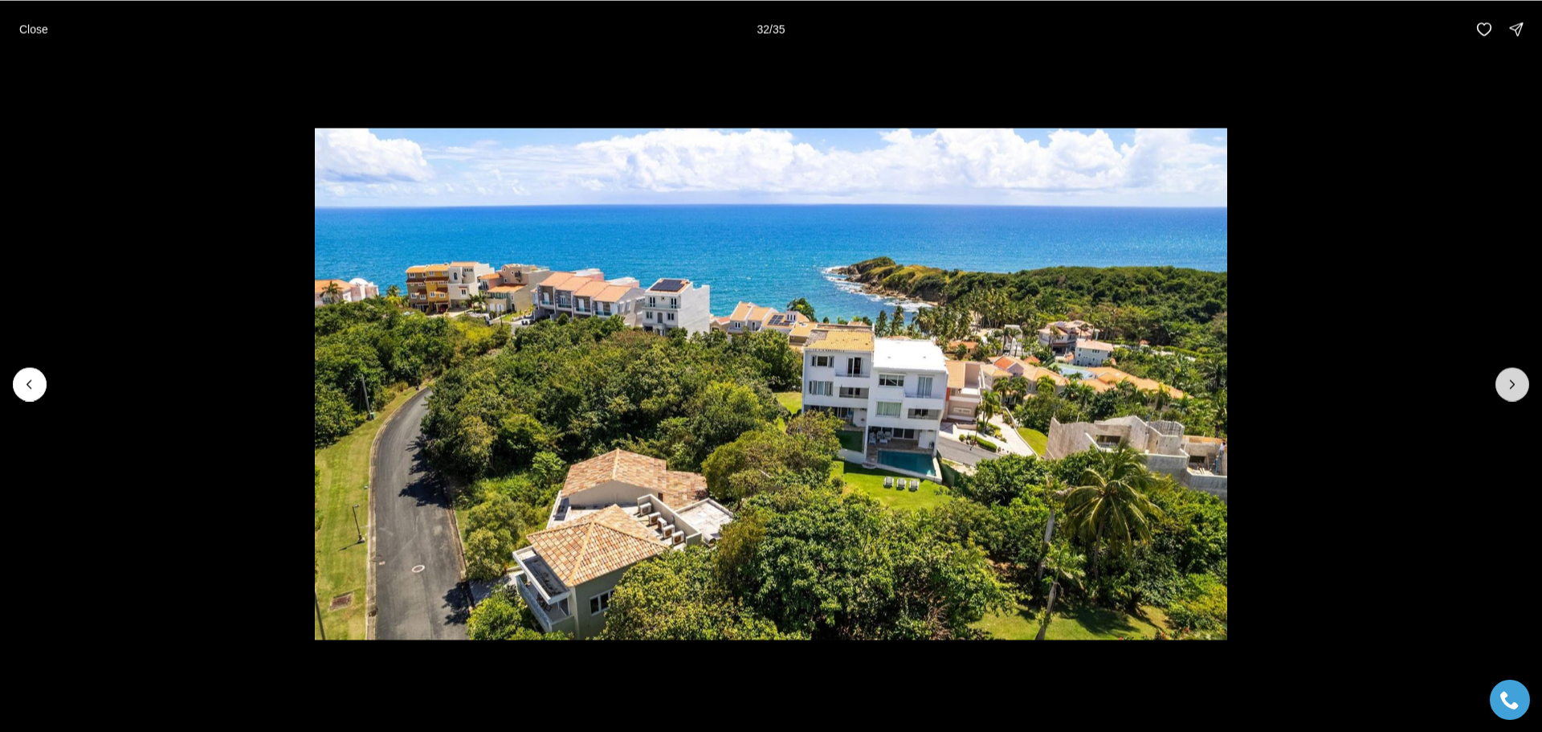
click at [1509, 396] on button "Next slide" at bounding box center [1513, 384] width 34 height 34
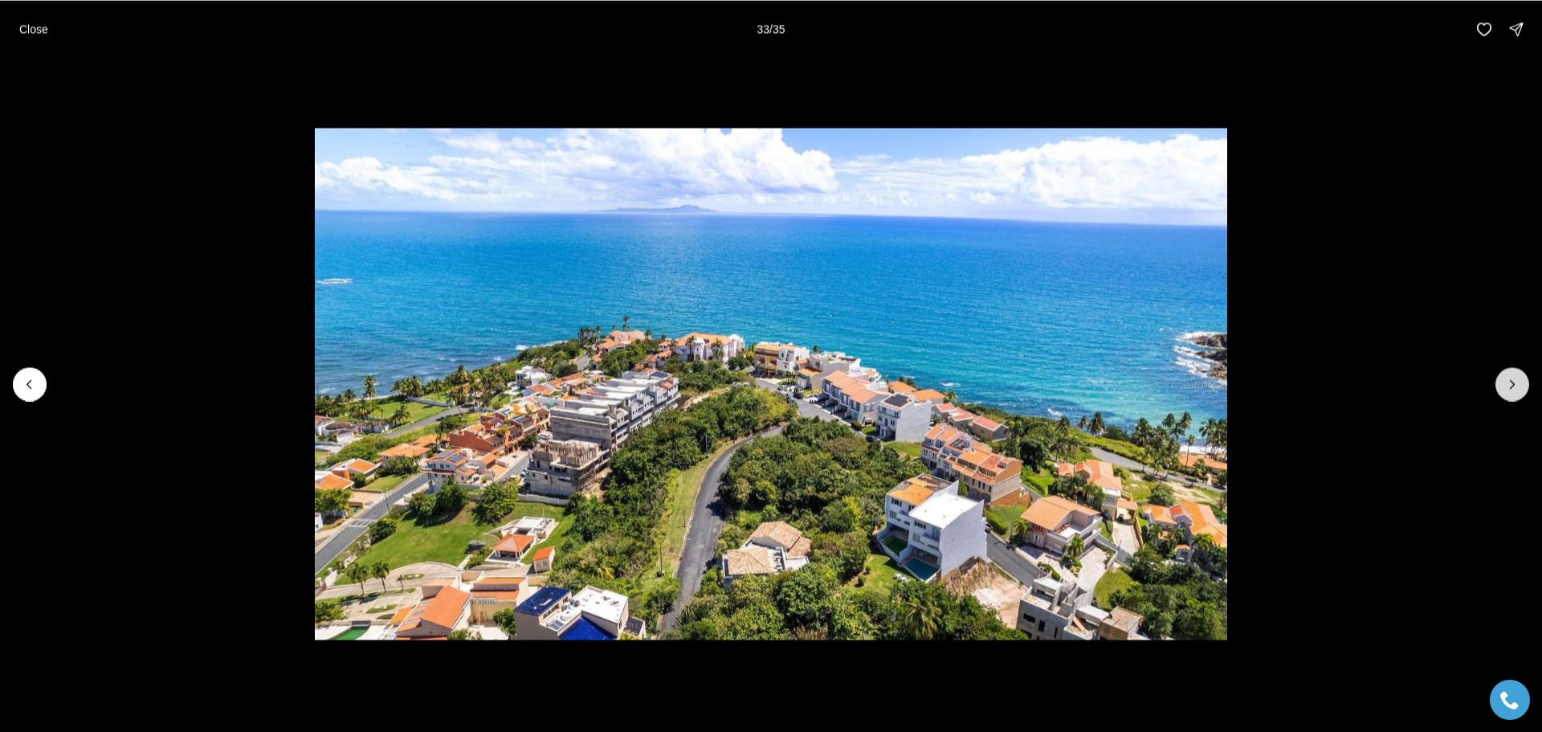
click at [1509, 396] on button "Next slide" at bounding box center [1513, 384] width 34 height 34
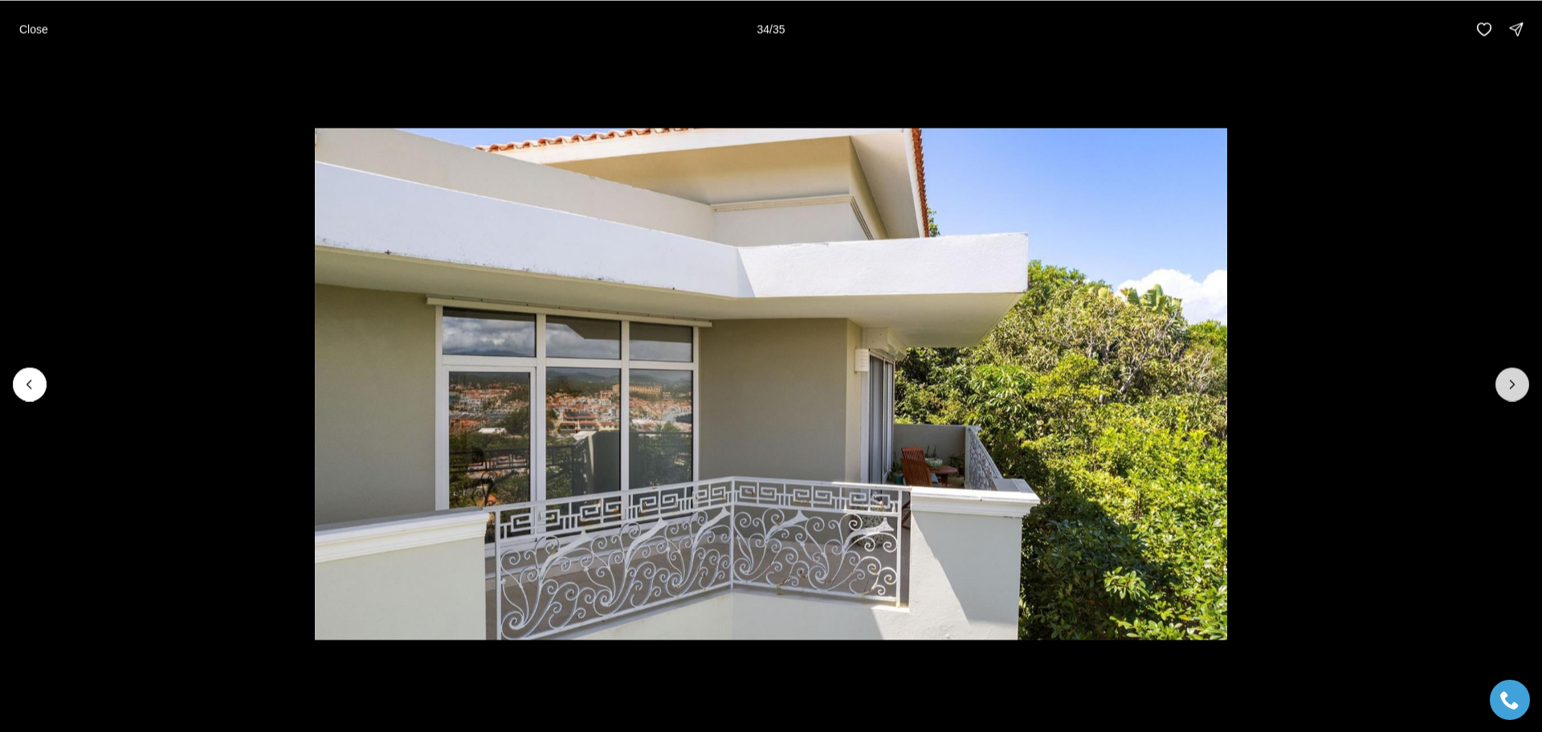
click at [1509, 396] on button "Next slide" at bounding box center [1513, 384] width 34 height 34
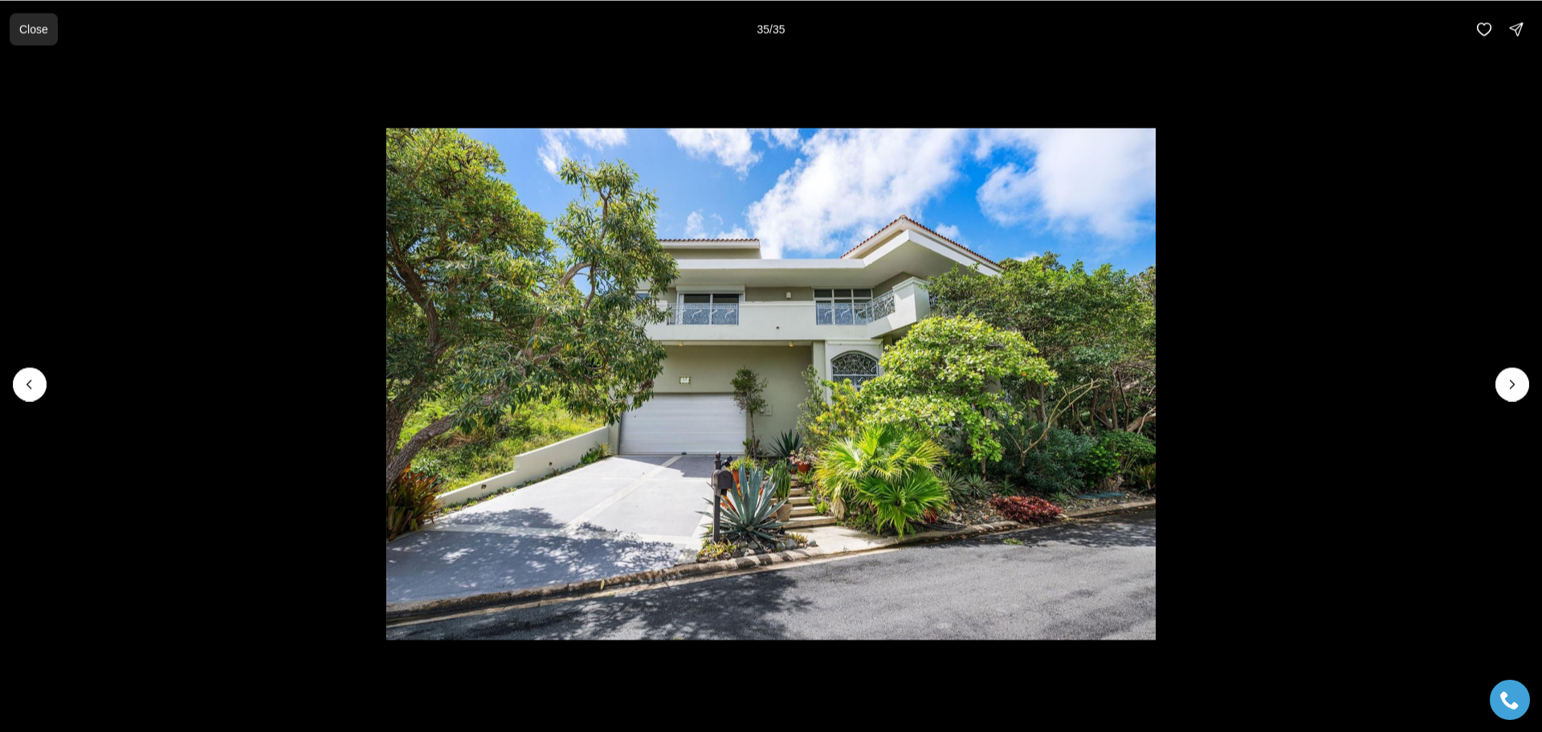
click at [38, 31] on p "Close" at bounding box center [33, 28] width 29 height 13
